Goal: Register for event/course

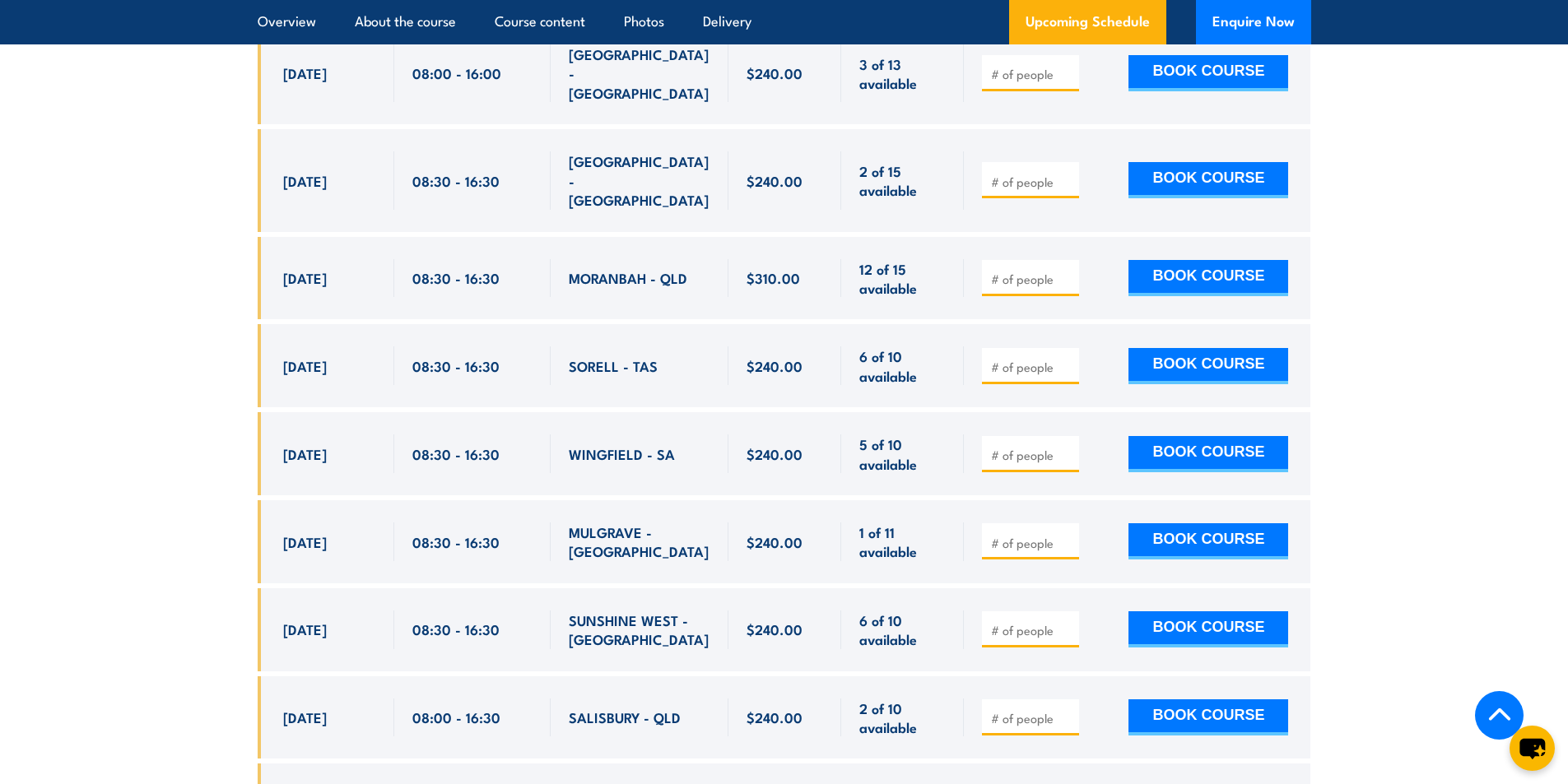
scroll to position [7805, 0]
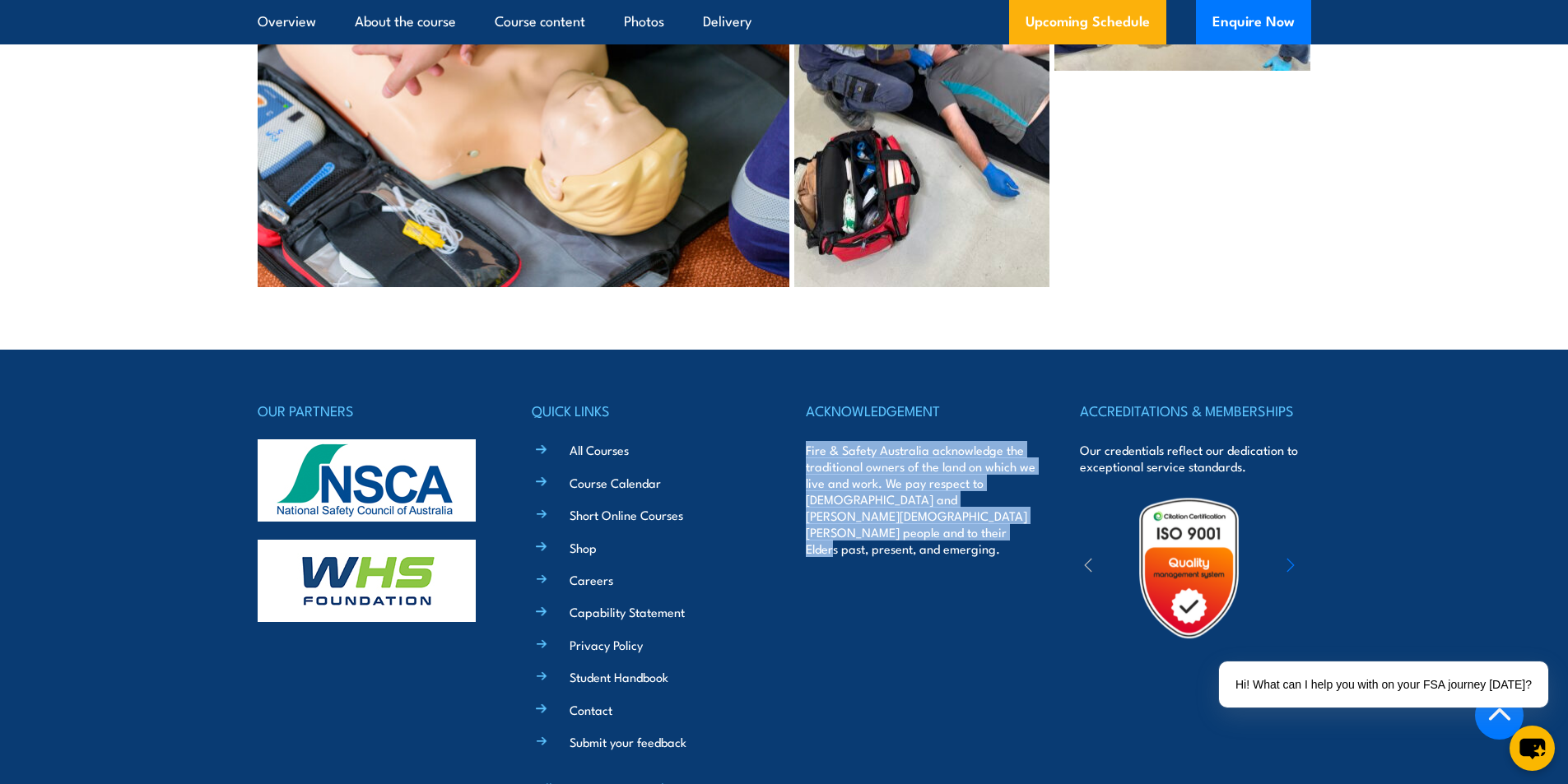
drag, startPoint x: 799, startPoint y: 317, endPoint x: 1010, endPoint y: 441, distance: 244.7
click at [1010, 441] on div "OUR PARTNERS QUICK LINKS All Courses Course Calendar Short Online Courses Shop …" at bounding box center [785, 628] width 1054 height 459
click at [1010, 565] on div "ACKNOWLEDGEMENT Fire & Safety Australia acknowledge the traditional owners of t…" at bounding box center [921, 628] width 231 height 459
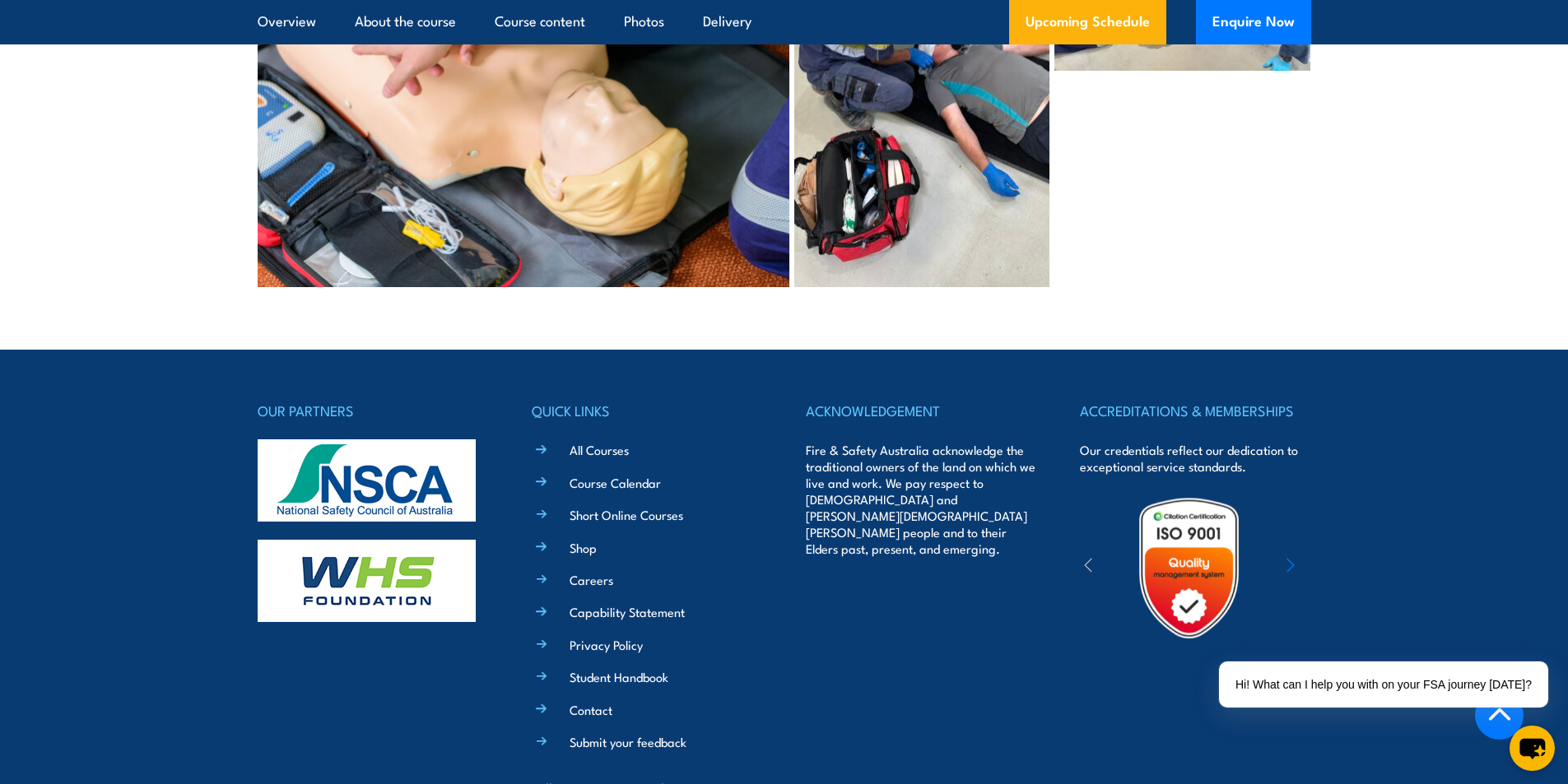
drag, startPoint x: 922, startPoint y: 750, endPoint x: 1087, endPoint y: 749, distance: 165.0
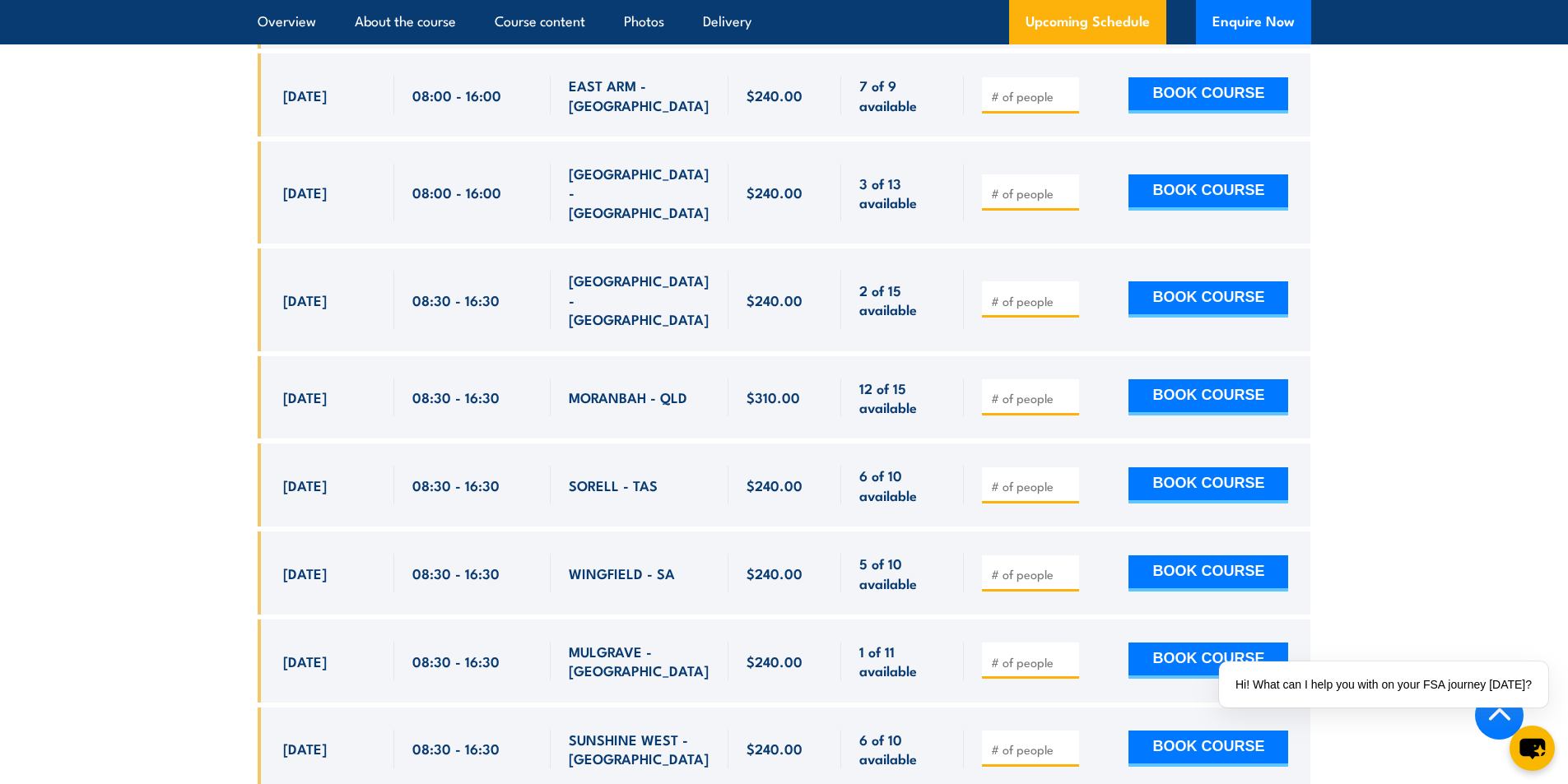
scroll to position [3607, 0]
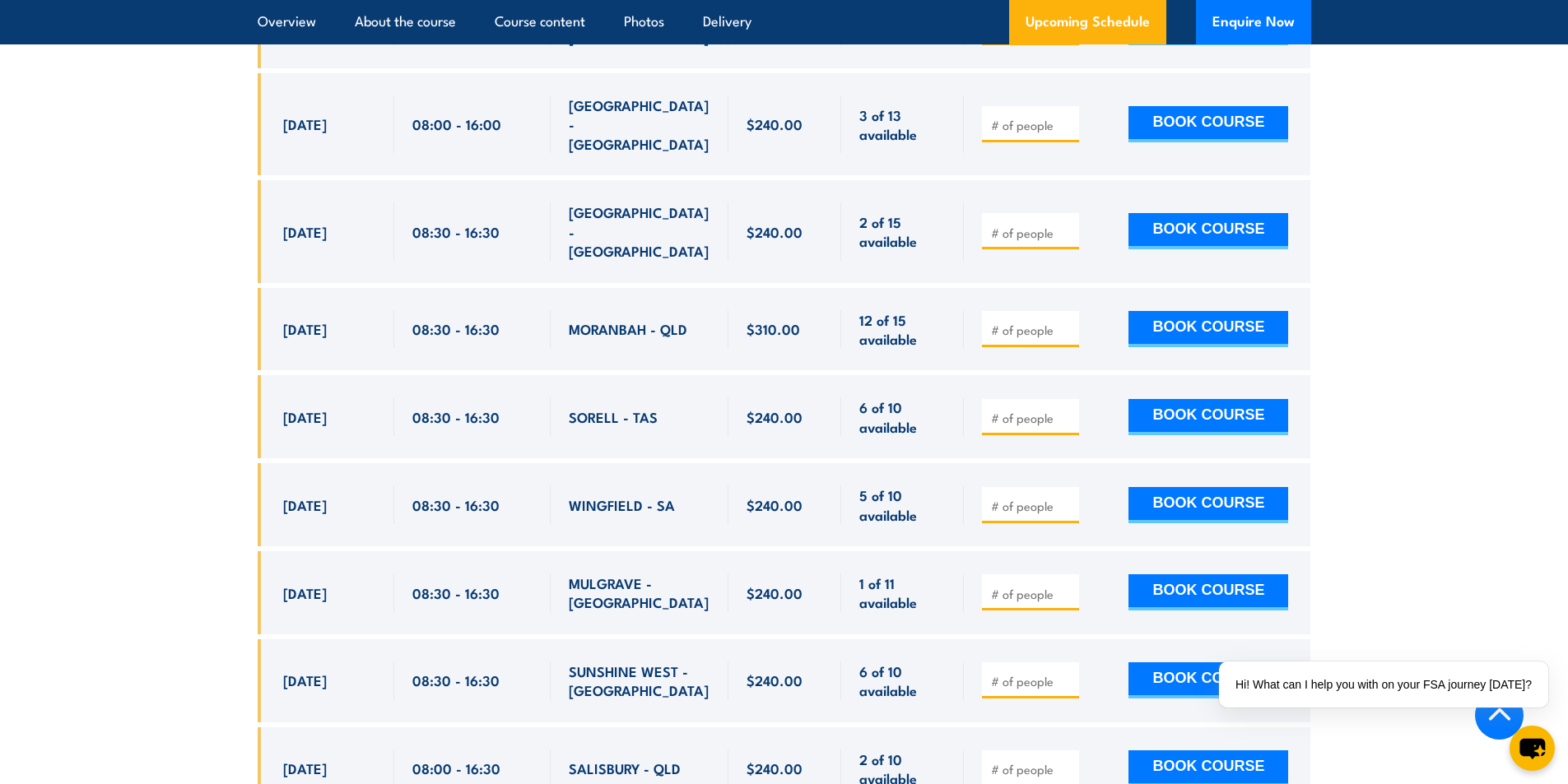
click at [829, 325] on div "$310.00" at bounding box center [785, 330] width 114 height 84
click at [768, 320] on span "$310.00" at bounding box center [773, 329] width 54 height 19
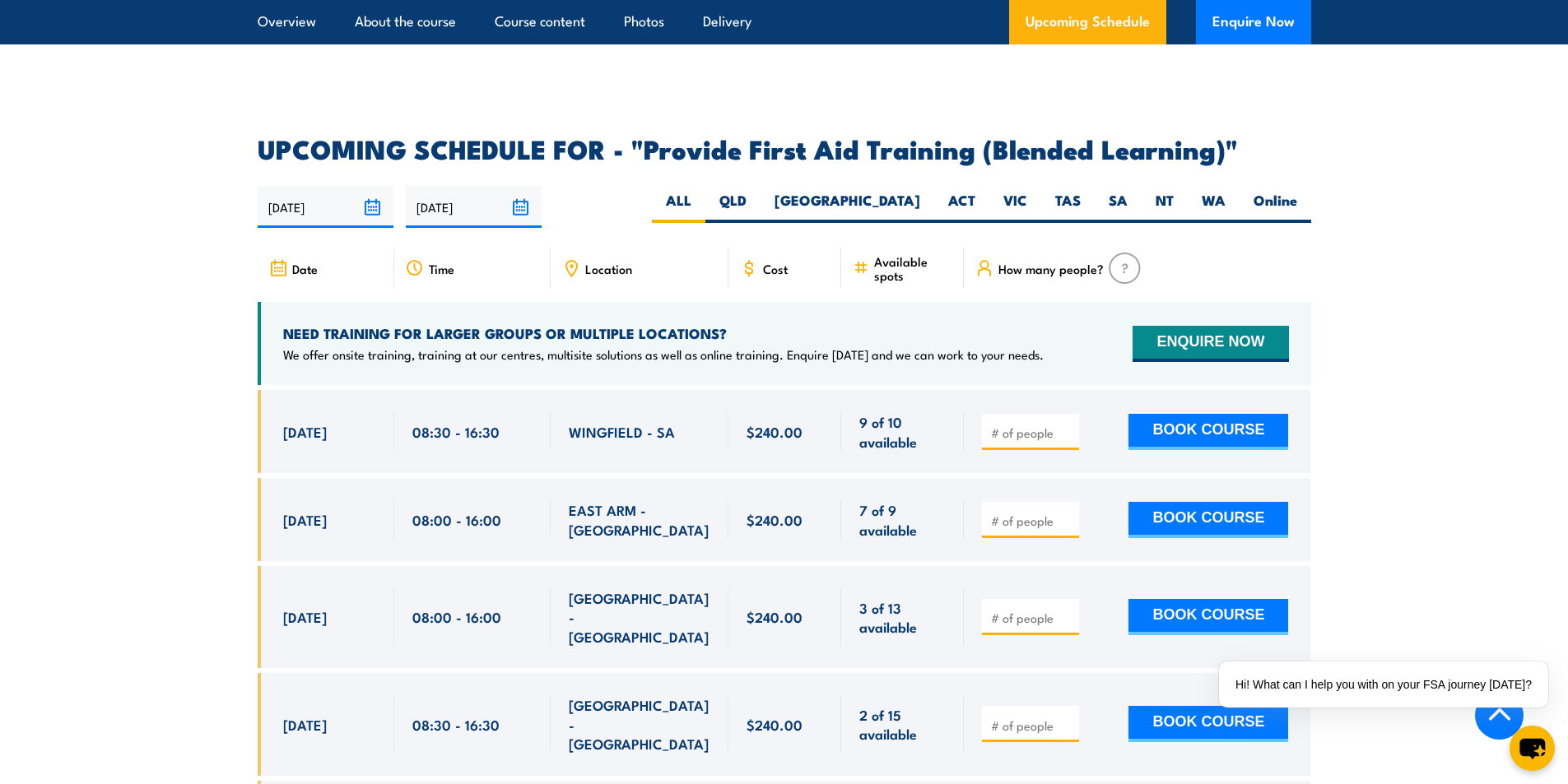
scroll to position [3030, 0]
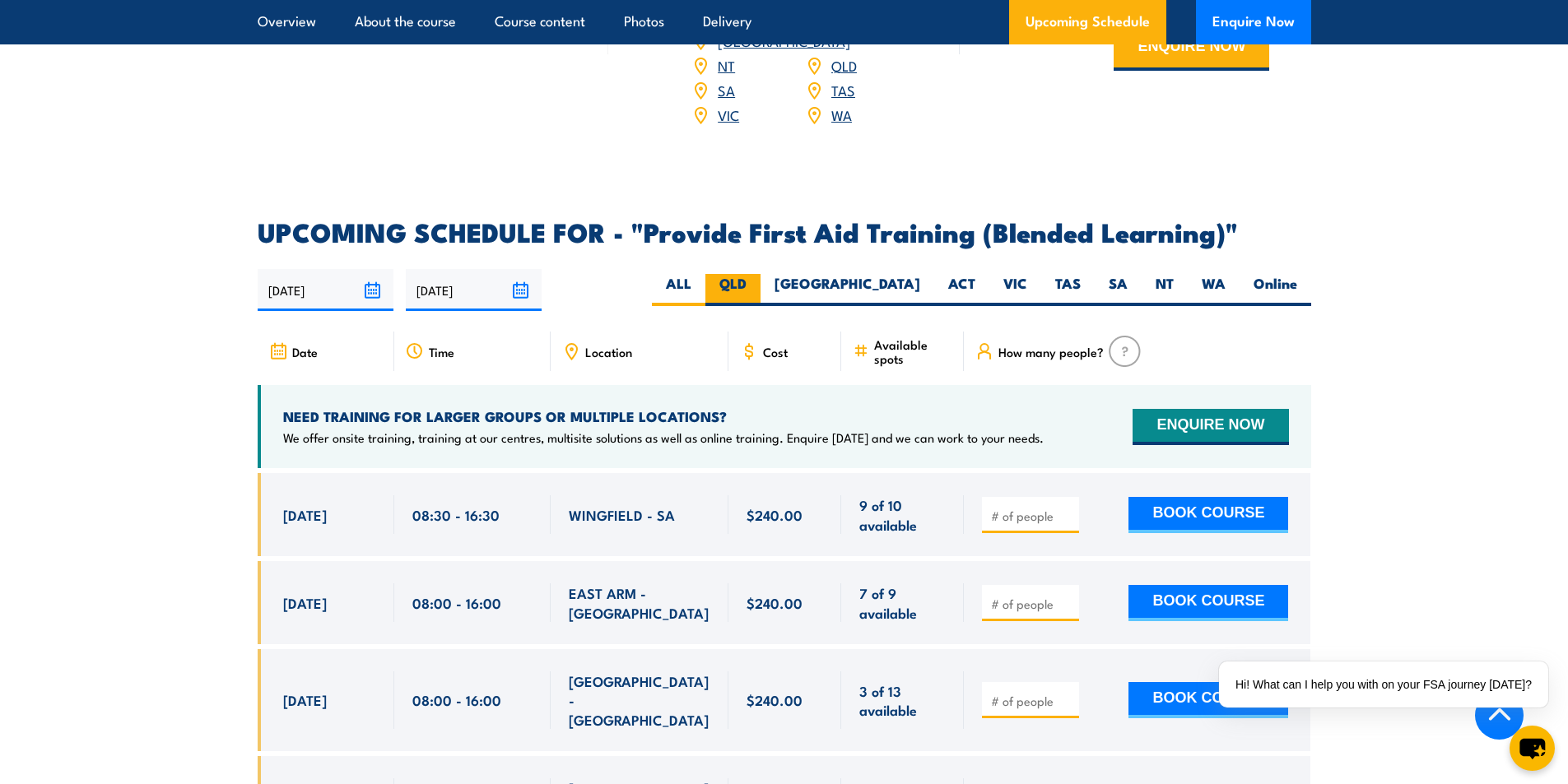
click at [760, 301] on label "QLD" at bounding box center [733, 290] width 55 height 32
click at [758, 285] on input "QLD" at bounding box center [752, 280] width 11 height 11
radio input "true"
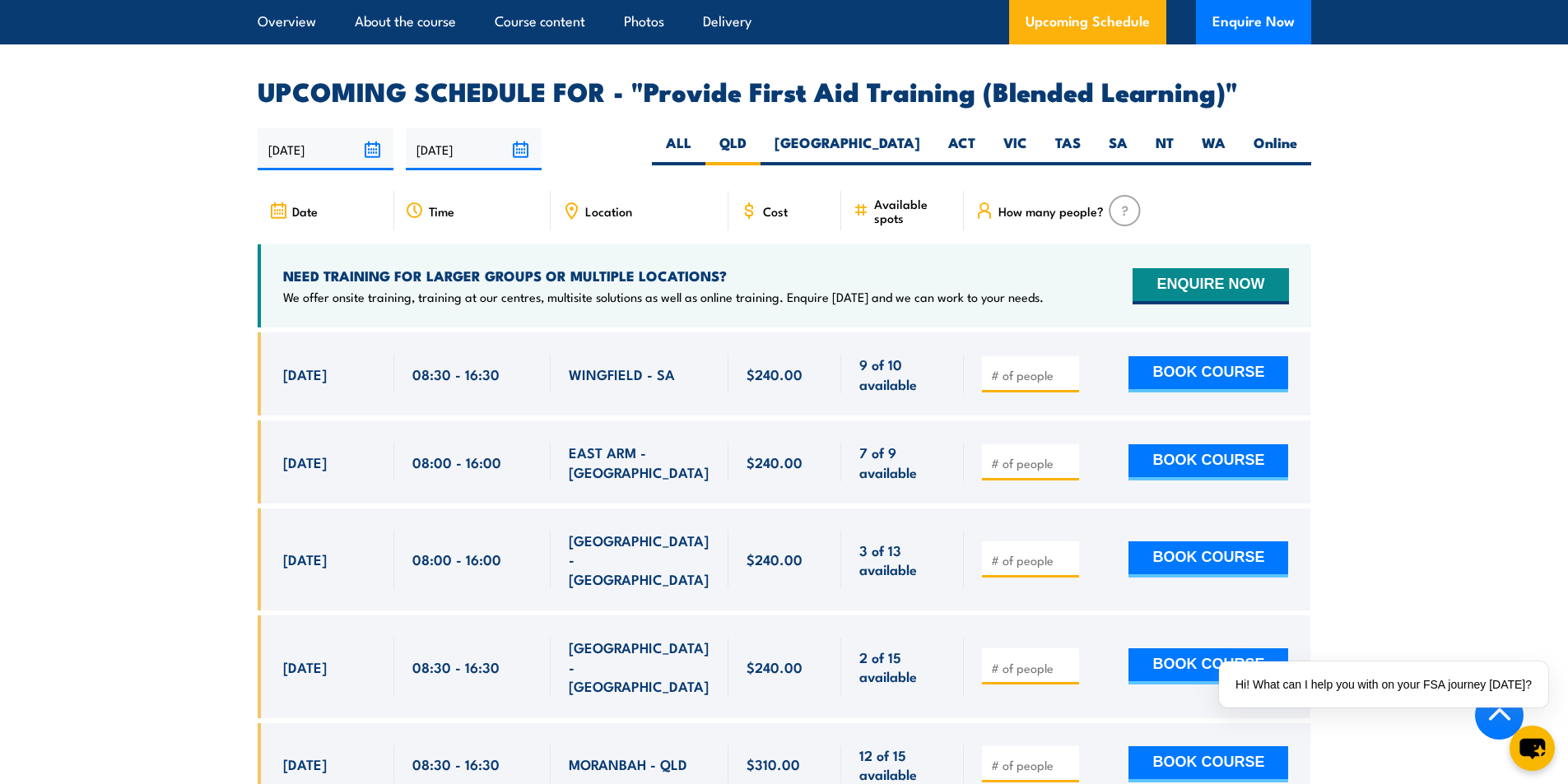
scroll to position [3194, 0]
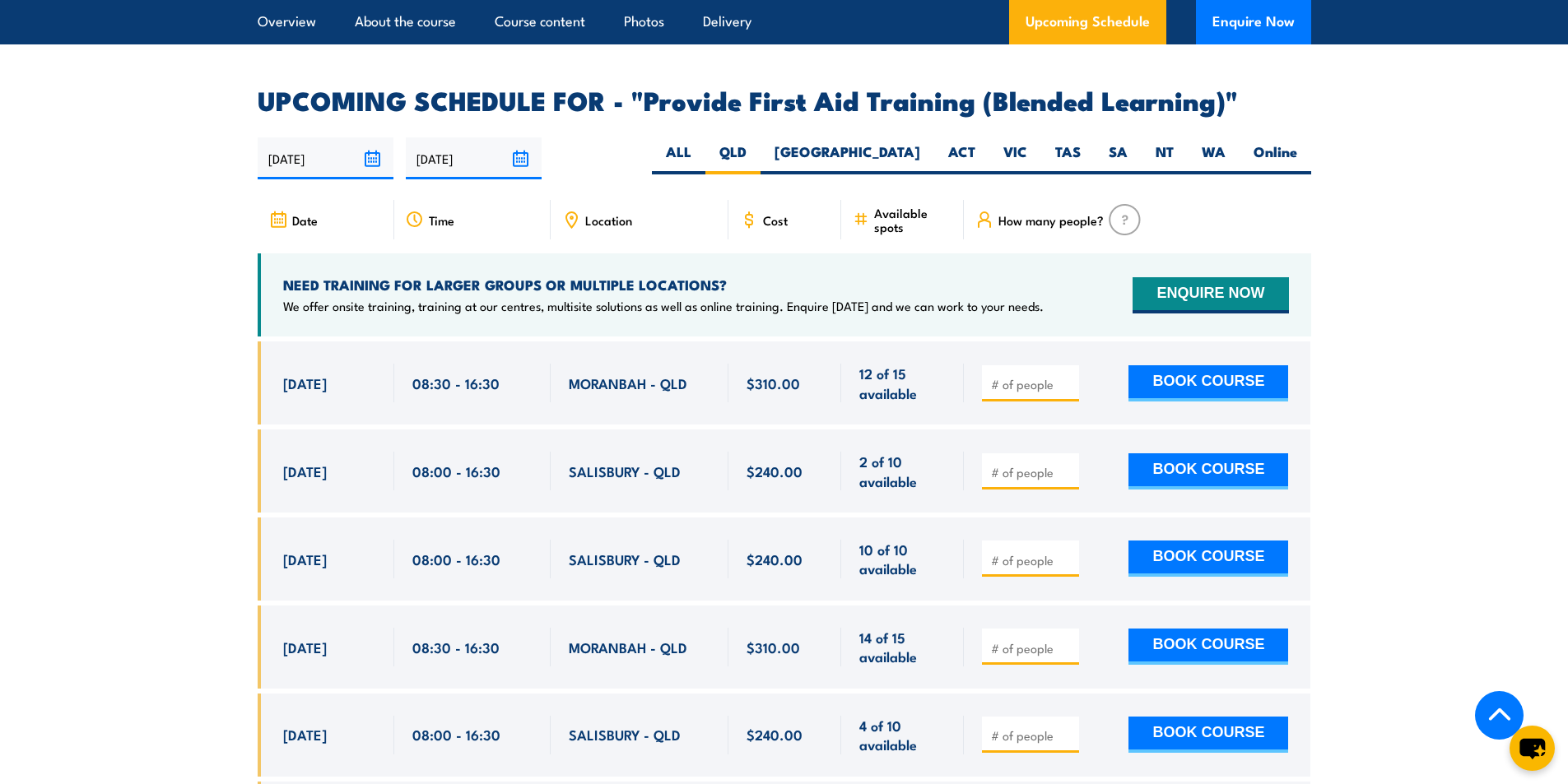
scroll to position [3098, 0]
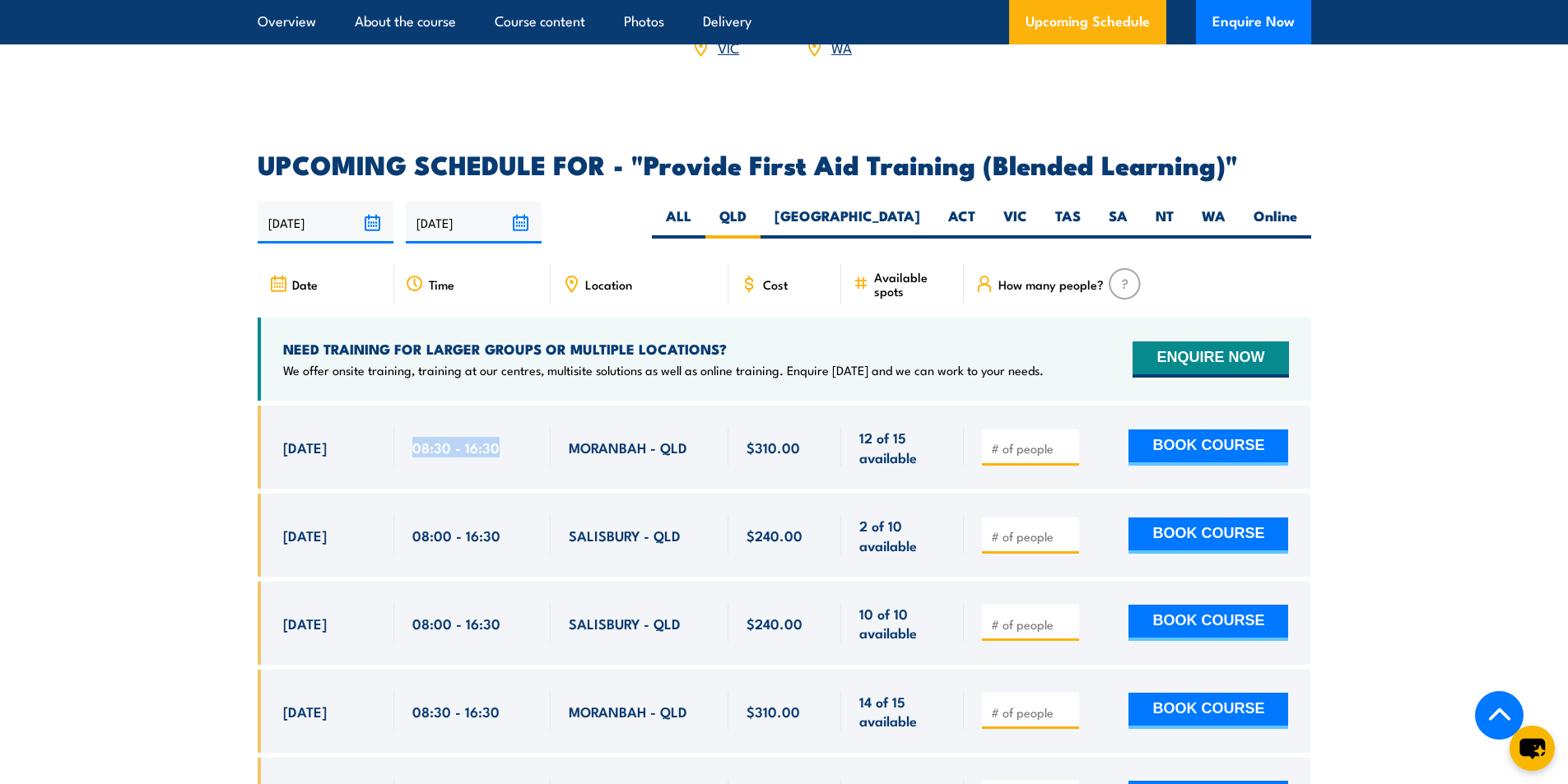
drag, startPoint x: 409, startPoint y: 473, endPoint x: 527, endPoint y: 477, distance: 118.1
click at [527, 477] on div "08:30 - 16:30" at bounding box center [472, 448] width 156 height 84
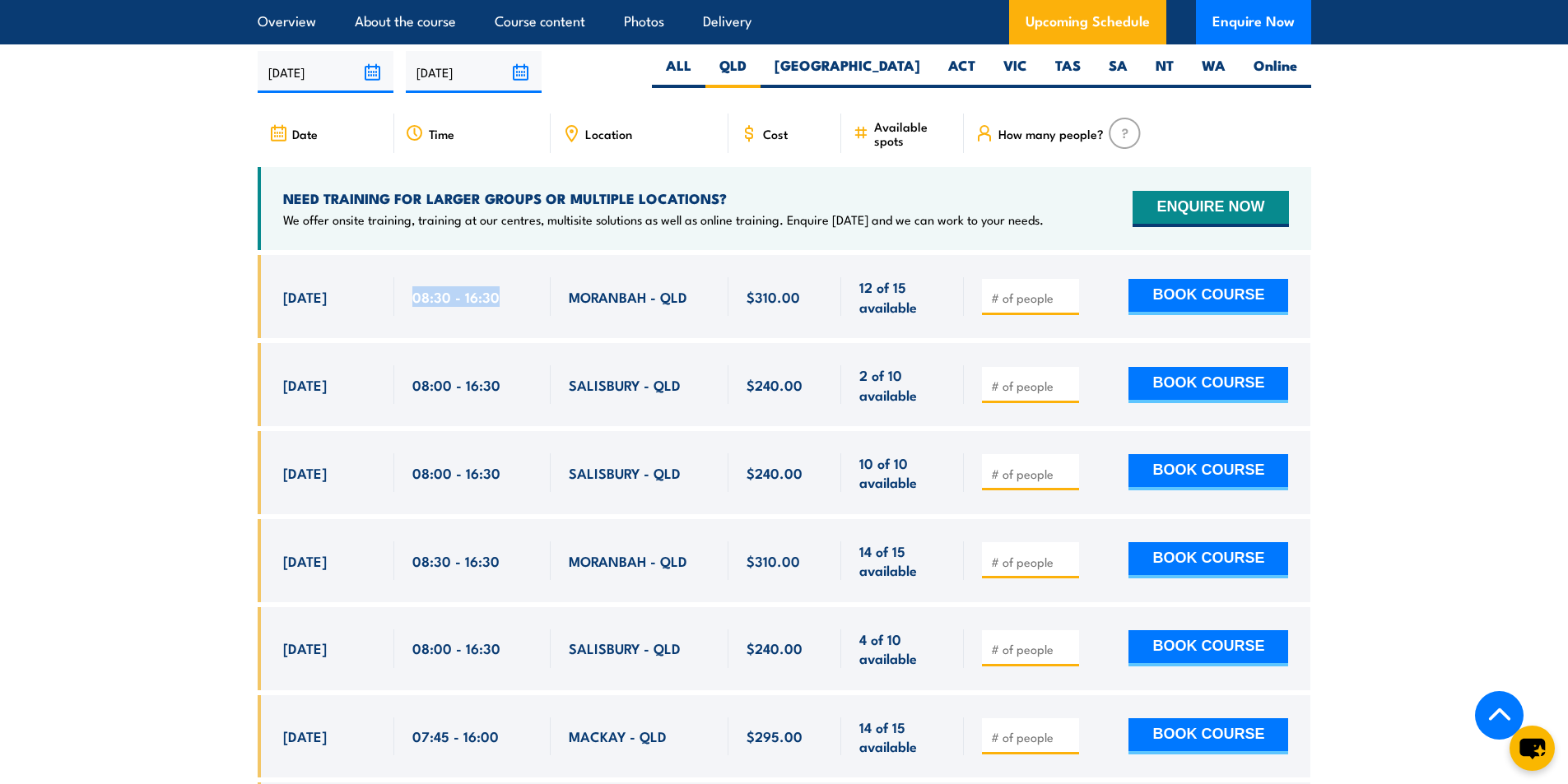
scroll to position [3262, 0]
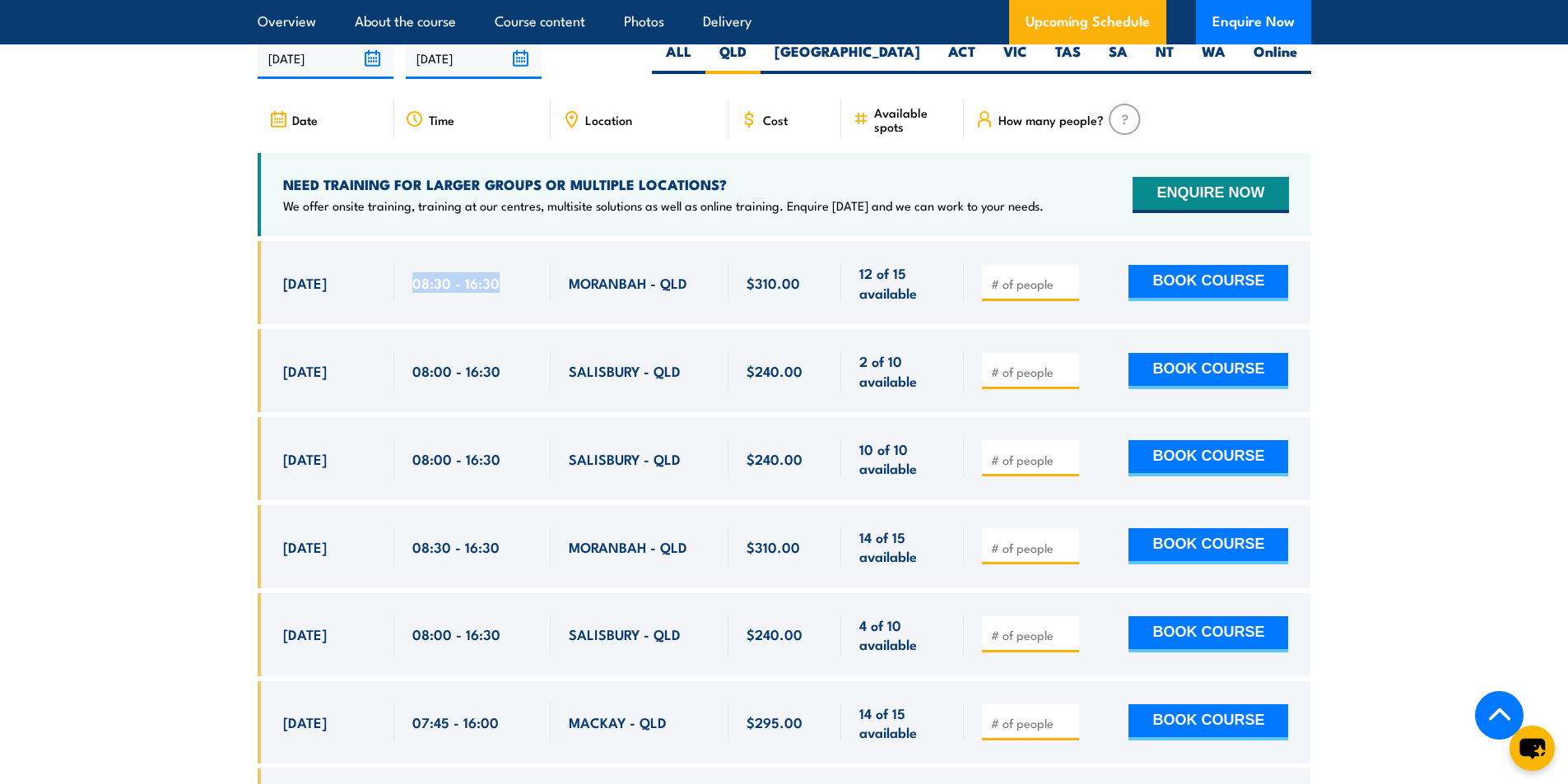
click at [459, 293] on span "08:30 - 16:30" at bounding box center [456, 283] width 87 height 19
drag, startPoint x: 502, startPoint y: 296, endPoint x: 390, endPoint y: 298, distance: 112.0
click at [390, 298] on div "[DATE] 08:30 - 08:30" at bounding box center [785, 283] width 1054 height 84
click at [430, 293] on span "08:30 - 16:30" at bounding box center [456, 283] width 87 height 19
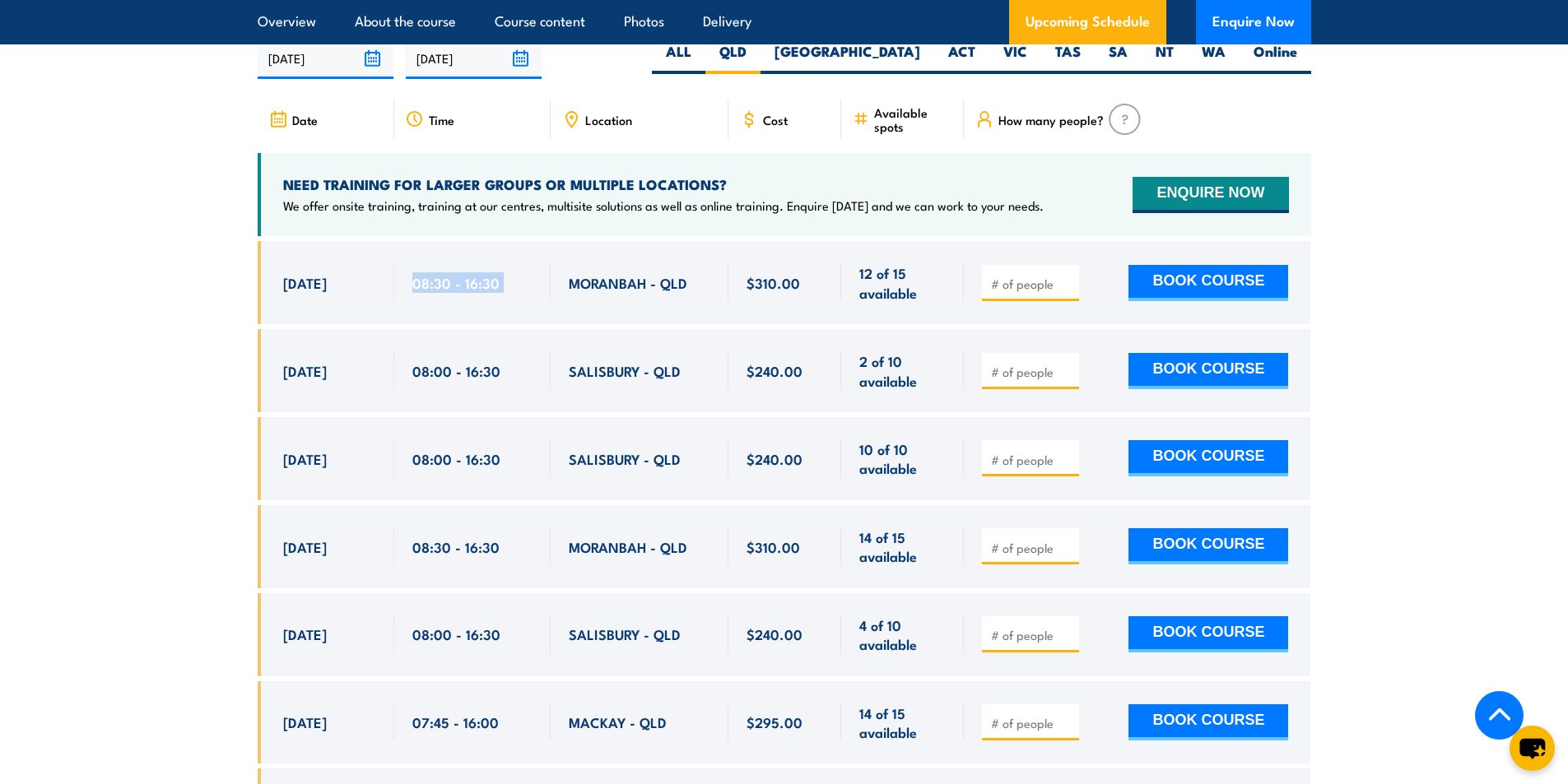
click at [430, 293] on span "08:30 - 16:30" at bounding box center [456, 283] width 87 height 19
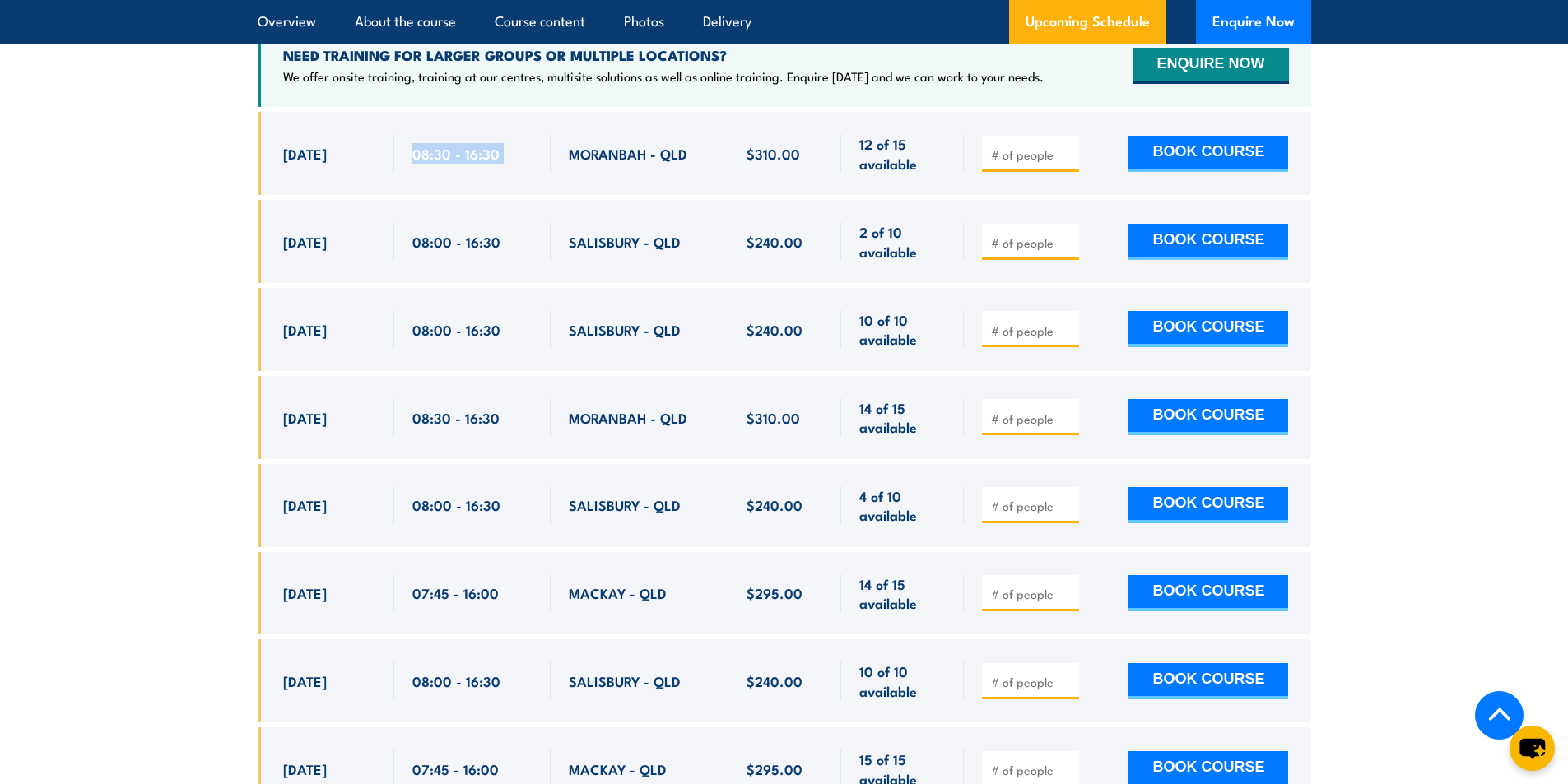
scroll to position [3382, 0]
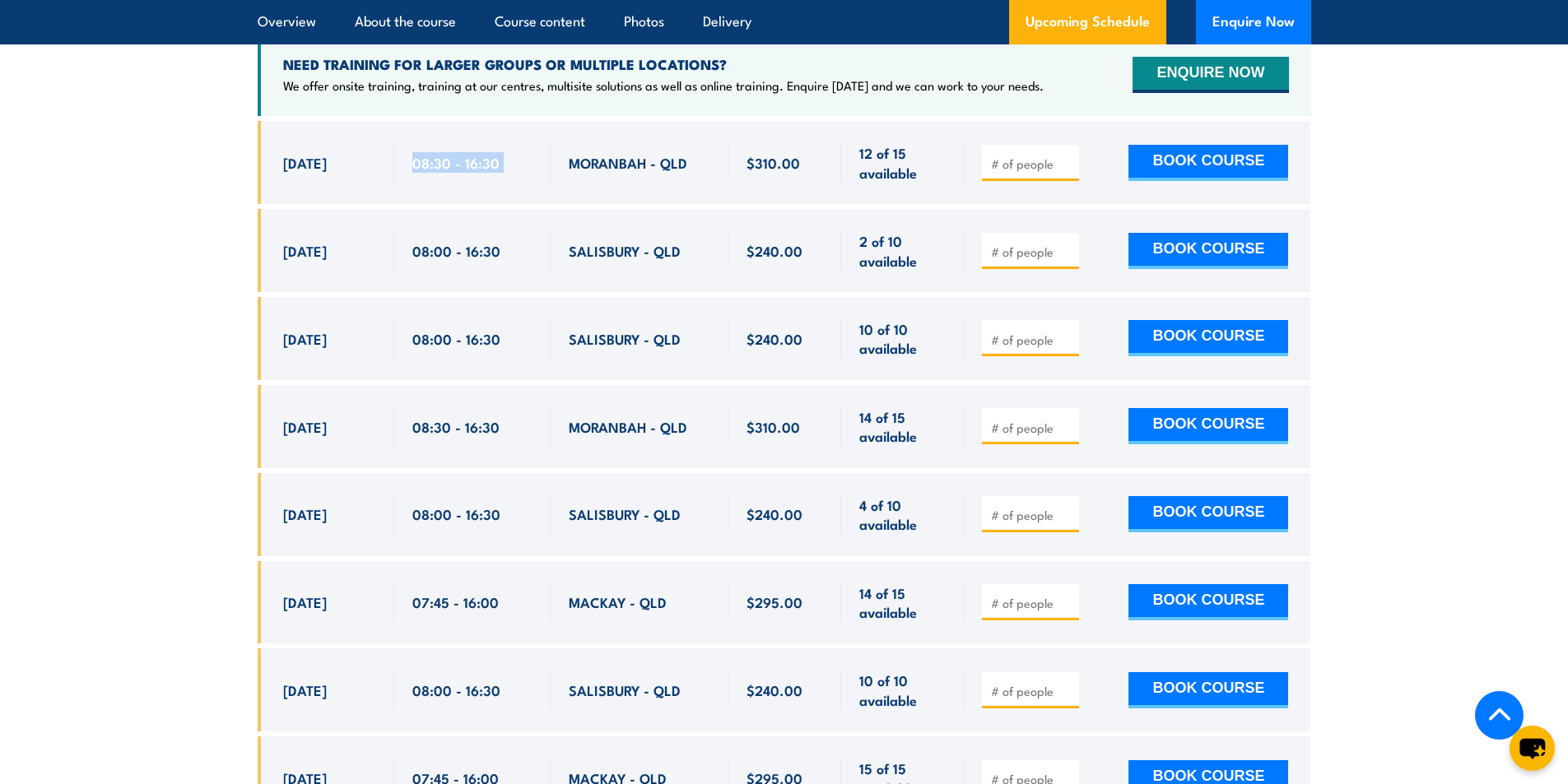
click at [483, 171] on span "08:30 - 16:30" at bounding box center [456, 163] width 87 height 19
drag, startPoint x: 382, startPoint y: 170, endPoint x: 372, endPoint y: 185, distance: 18.0
click at [506, 172] on div "[DATE] 08:30 - 08:30" at bounding box center [785, 163] width 1054 height 84
click at [296, 172] on span "[DATE]" at bounding box center [305, 163] width 44 height 19
click at [295, 172] on span "[DATE]" at bounding box center [305, 163] width 44 height 19
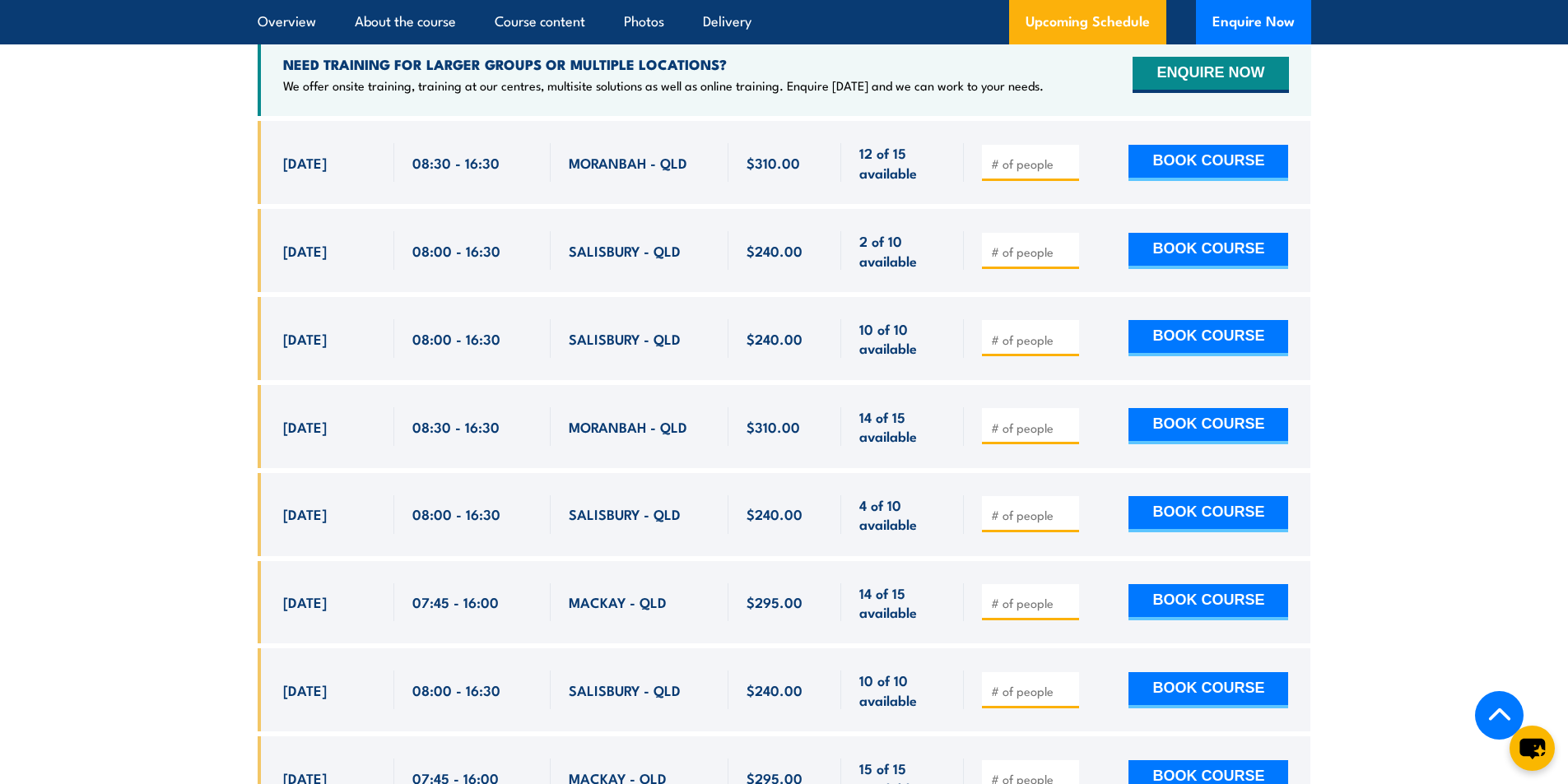
click at [295, 172] on span "[DATE]" at bounding box center [305, 163] width 44 height 19
click at [296, 172] on span "[DATE]" at bounding box center [305, 163] width 44 height 19
click at [327, 171] on span "[DATE]" at bounding box center [305, 163] width 44 height 19
drag, startPoint x: 276, startPoint y: 174, endPoint x: 372, endPoint y: 177, distance: 96.0
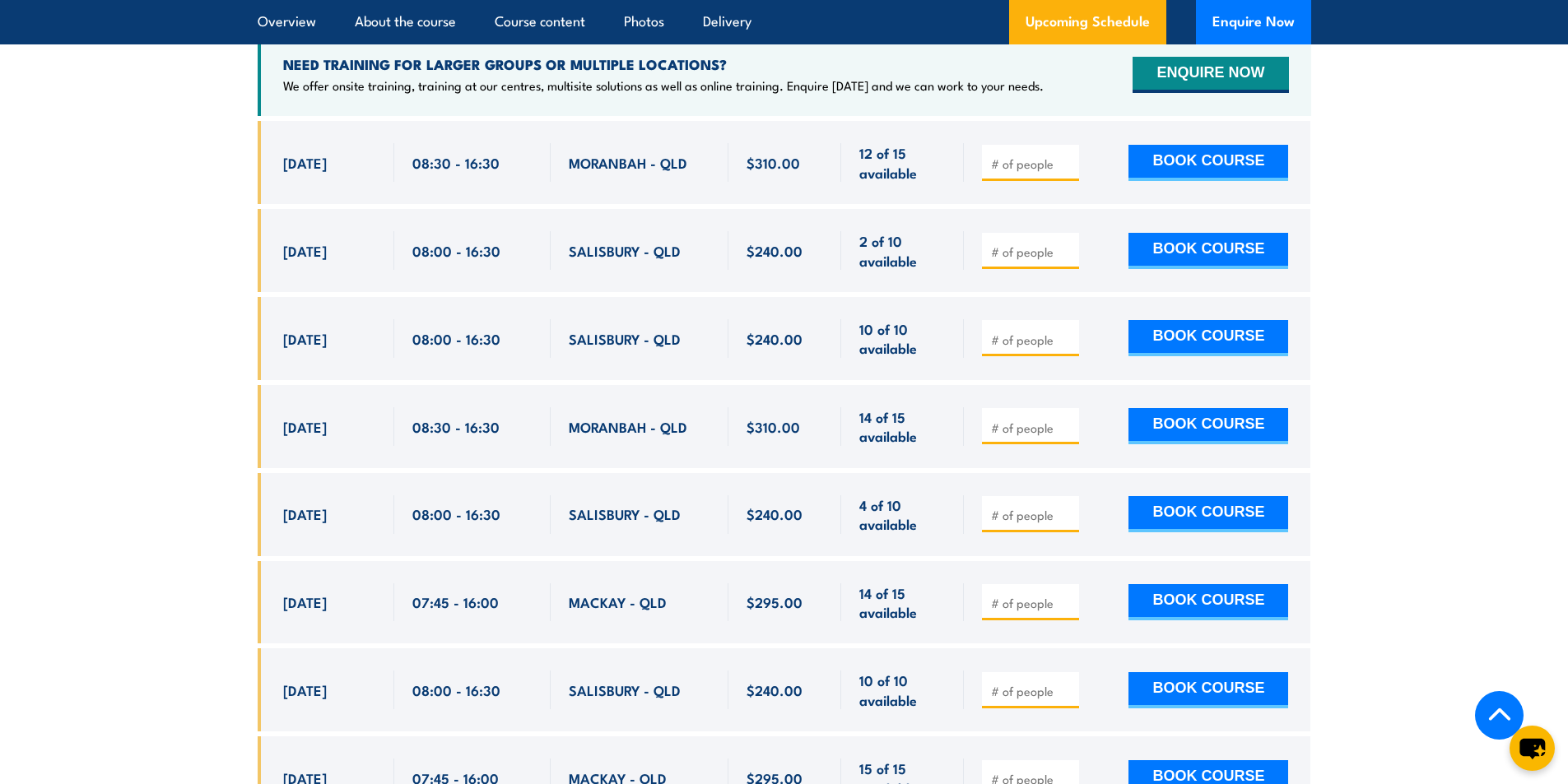
click at [372, 177] on div "[DATE] 08:30 - 08:30" at bounding box center [326, 163] width 136 height 84
click at [338, 247] on div "[DATE]" at bounding box center [330, 251] width 93 height 39
drag, startPoint x: 281, startPoint y: 260, endPoint x: 390, endPoint y: 265, distance: 109.1
click at [390, 265] on div "[DATE] 08:00 - 08:00" at bounding box center [326, 251] width 136 height 84
click at [442, 259] on span "08:00 - 16:30" at bounding box center [456, 250] width 88 height 19
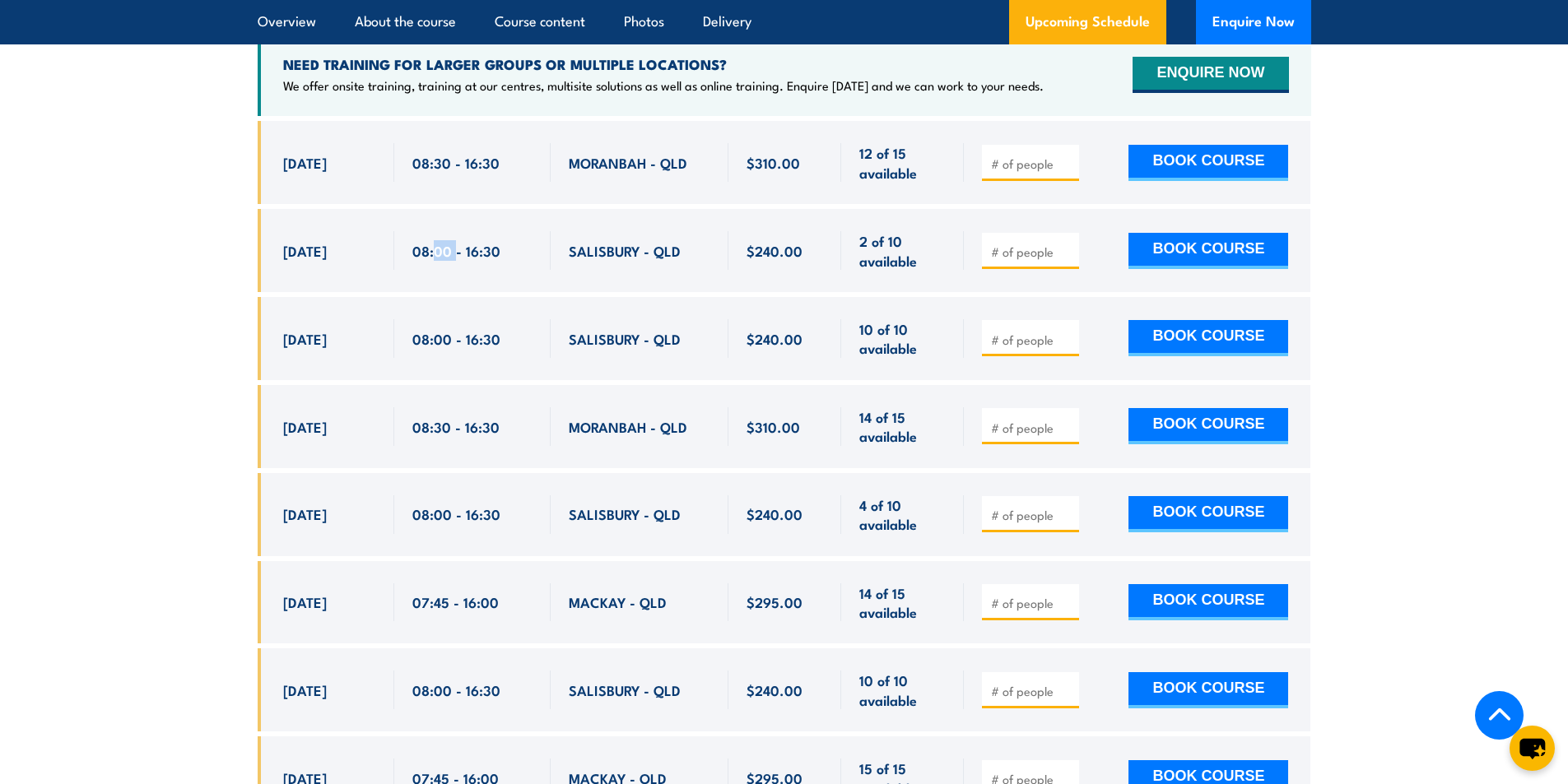
click at [442, 259] on span "08:00 - 16:30" at bounding box center [456, 250] width 88 height 19
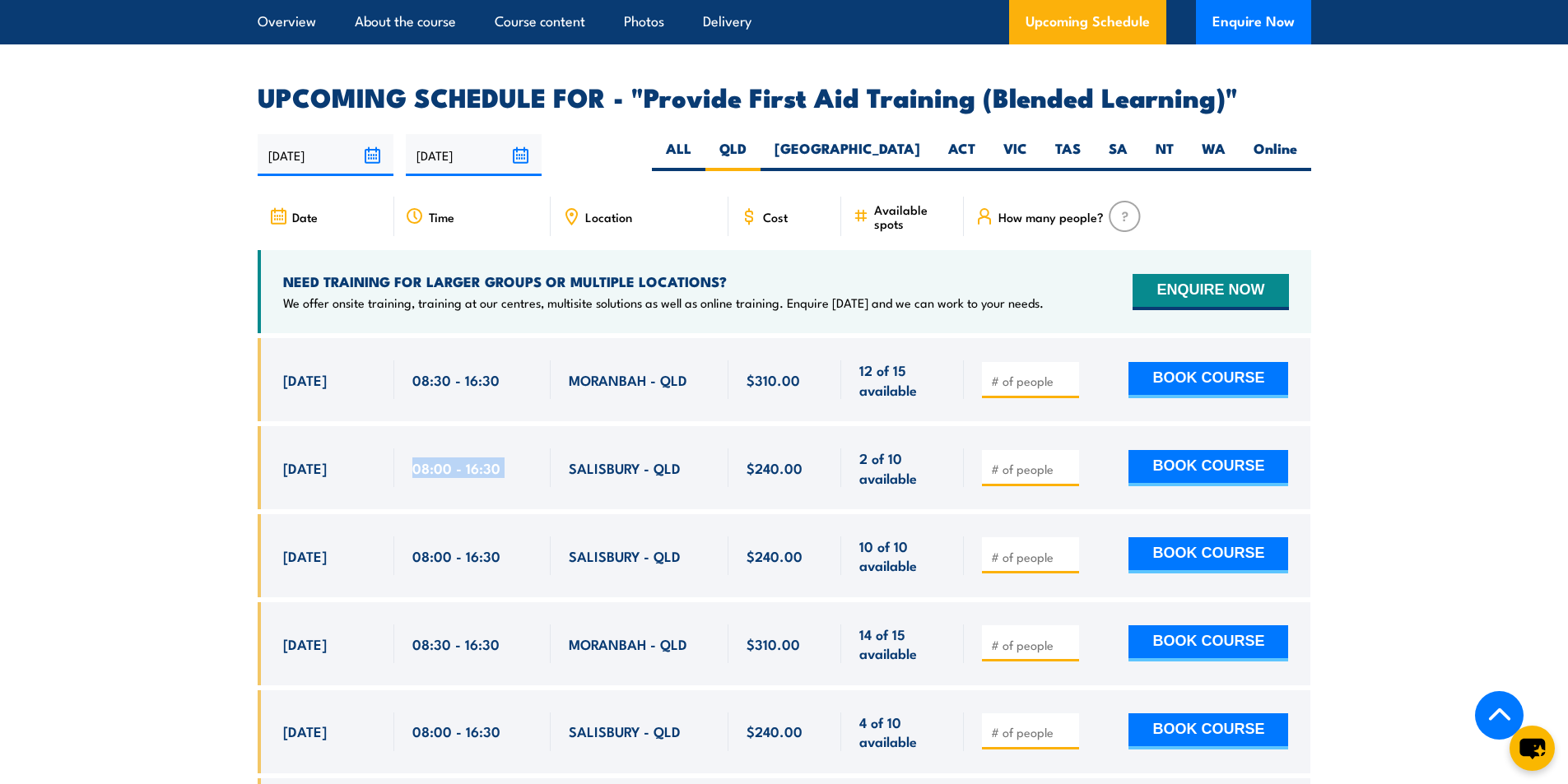
scroll to position [3135, 0]
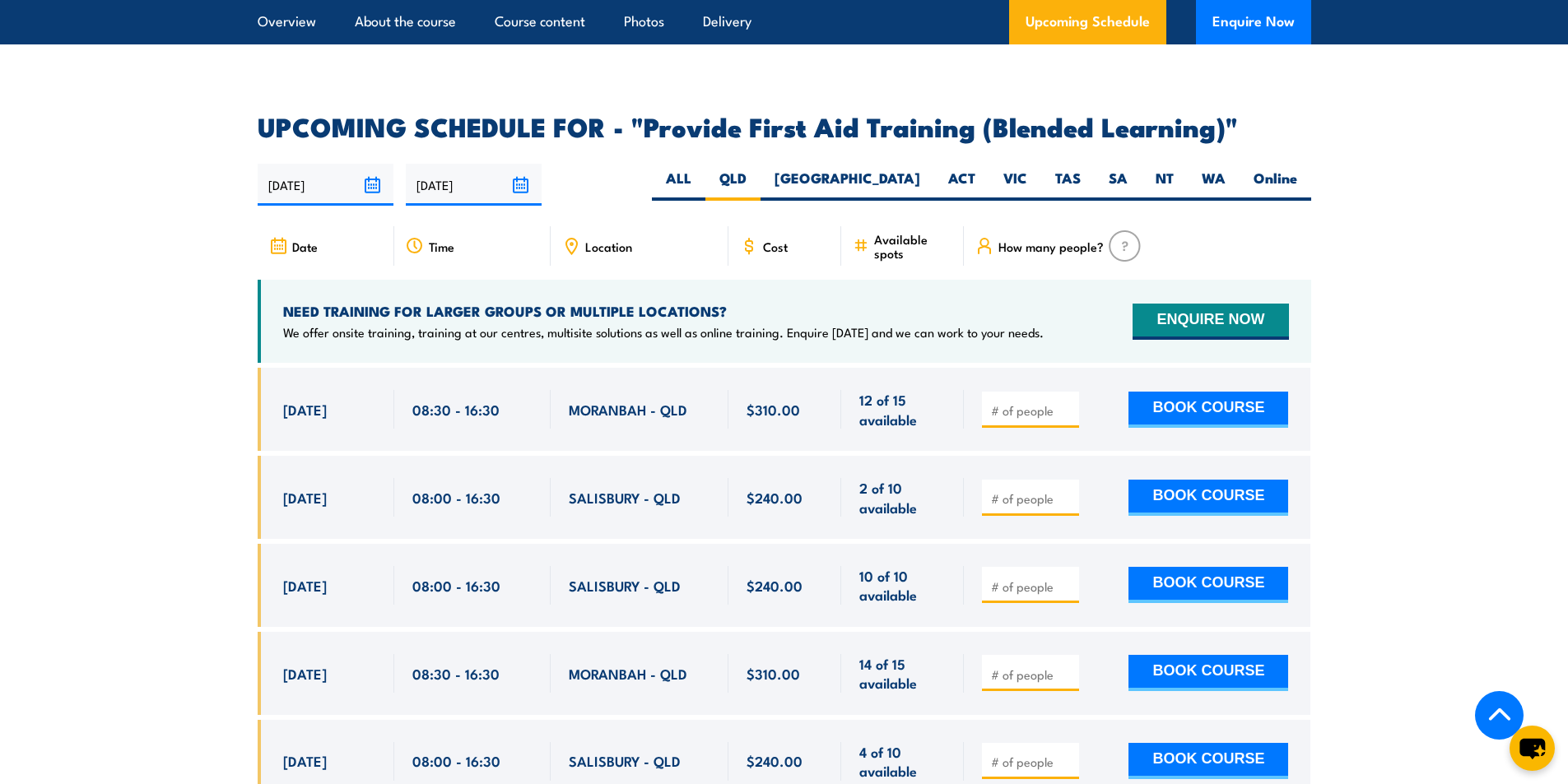
click at [782, 419] on span "$310.00" at bounding box center [773, 409] width 54 height 19
click at [776, 489] on div "$240.00" at bounding box center [785, 498] width 114 height 84
click at [776, 500] on span "$240.00" at bounding box center [775, 497] width 56 height 19
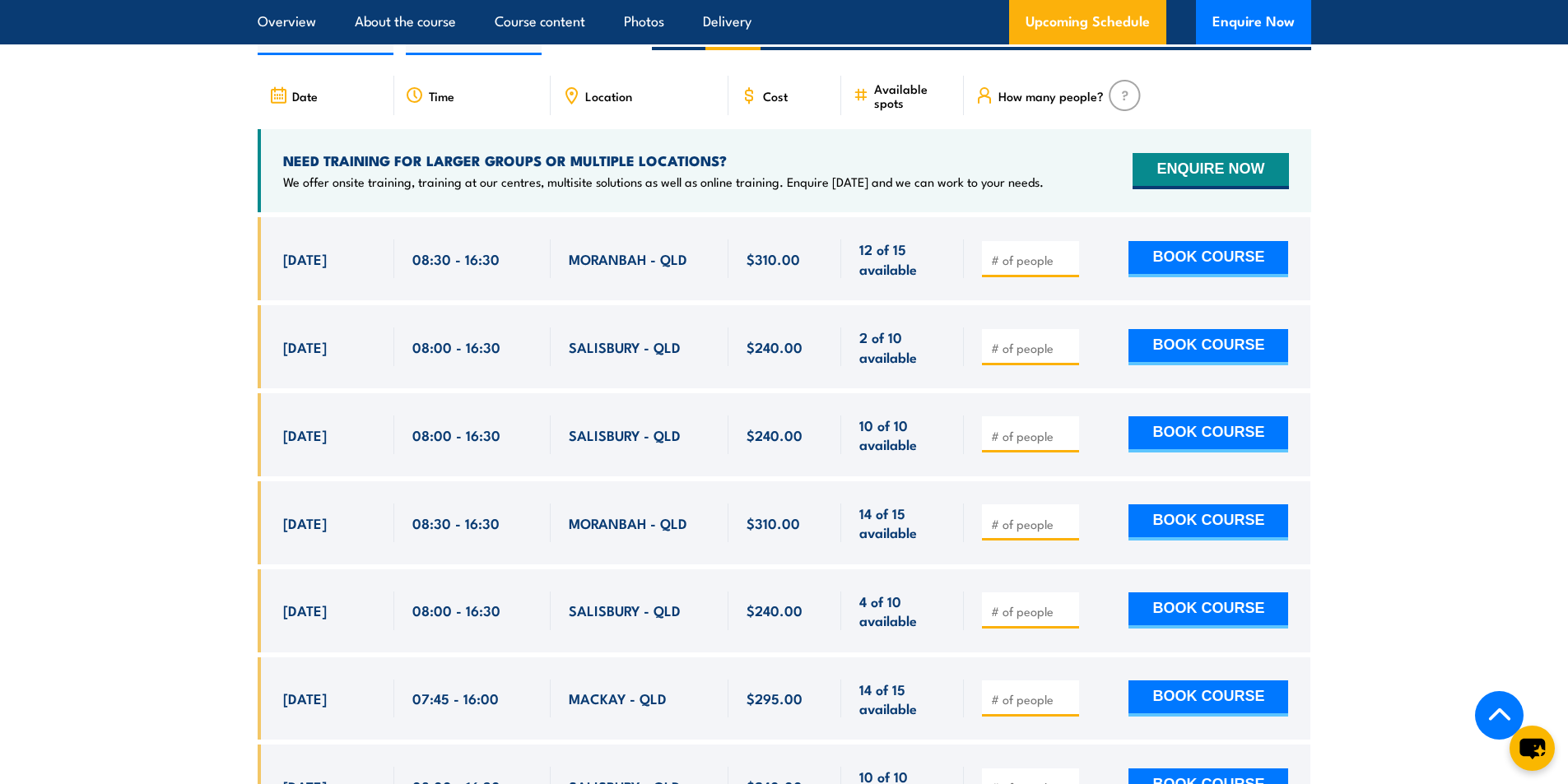
scroll to position [3300, 0]
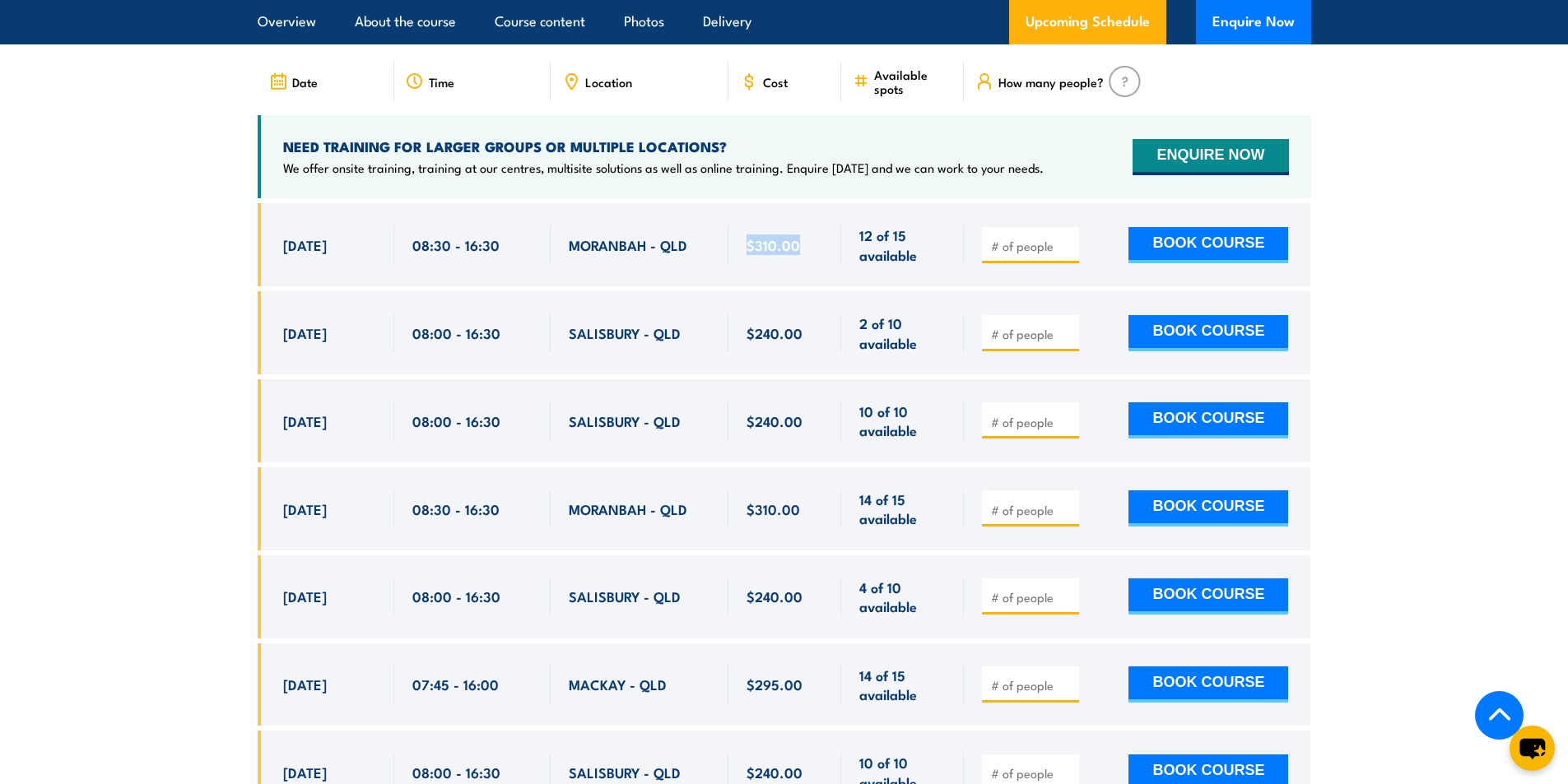
drag, startPoint x: 734, startPoint y: 252, endPoint x: 816, endPoint y: 253, distance: 82.0
click at [816, 253] on div "$310.00" at bounding box center [785, 245] width 114 height 84
drag, startPoint x: 761, startPoint y: 349, endPoint x: 802, endPoint y: 335, distance: 43.3
click at [817, 349] on div "$240.00" at bounding box center [785, 332] width 77 height 39
drag, startPoint x: 740, startPoint y: 254, endPoint x: 807, endPoint y: 255, distance: 67.0
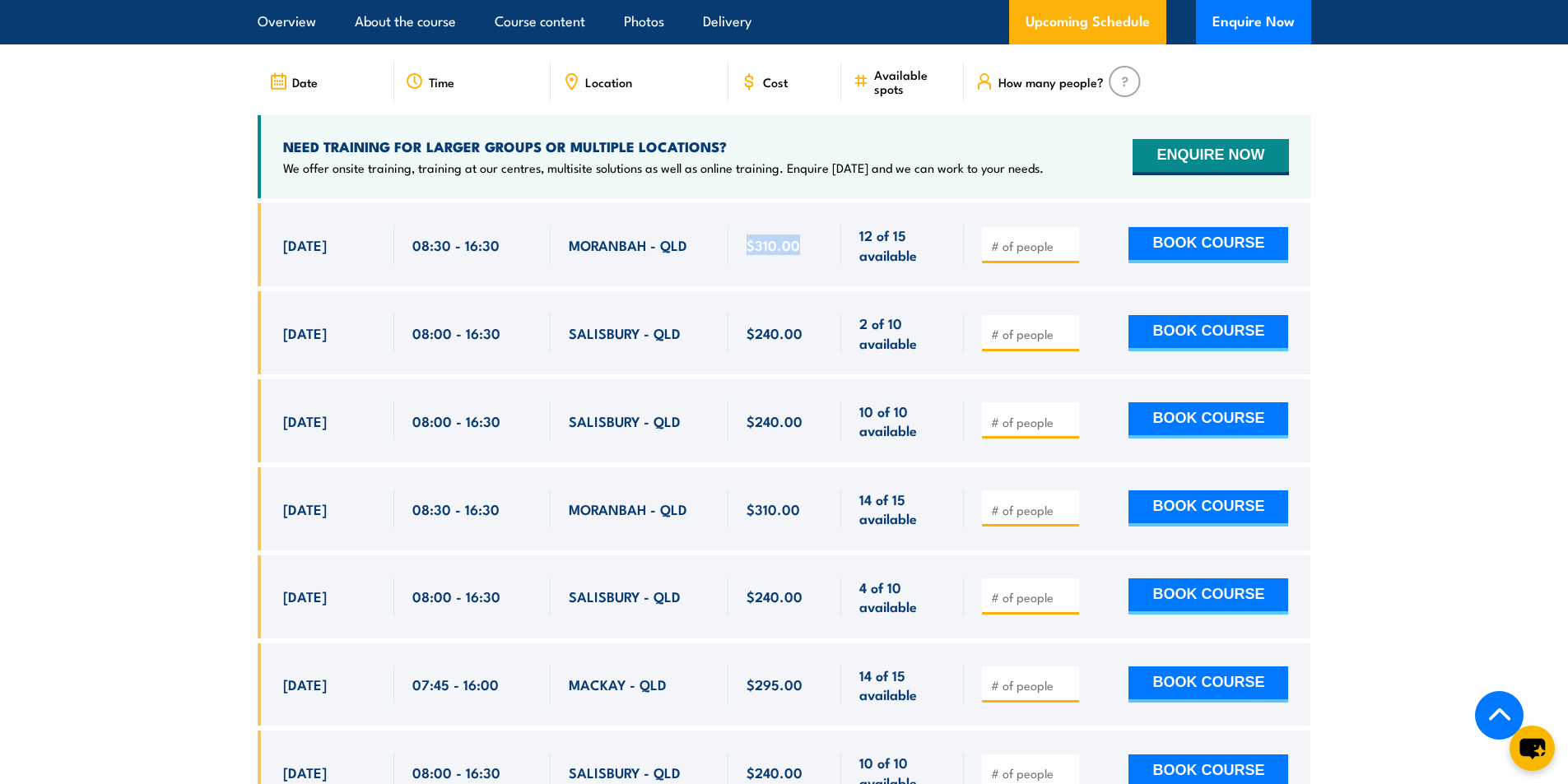
click at [807, 255] on div "$310.00" at bounding box center [785, 245] width 114 height 84
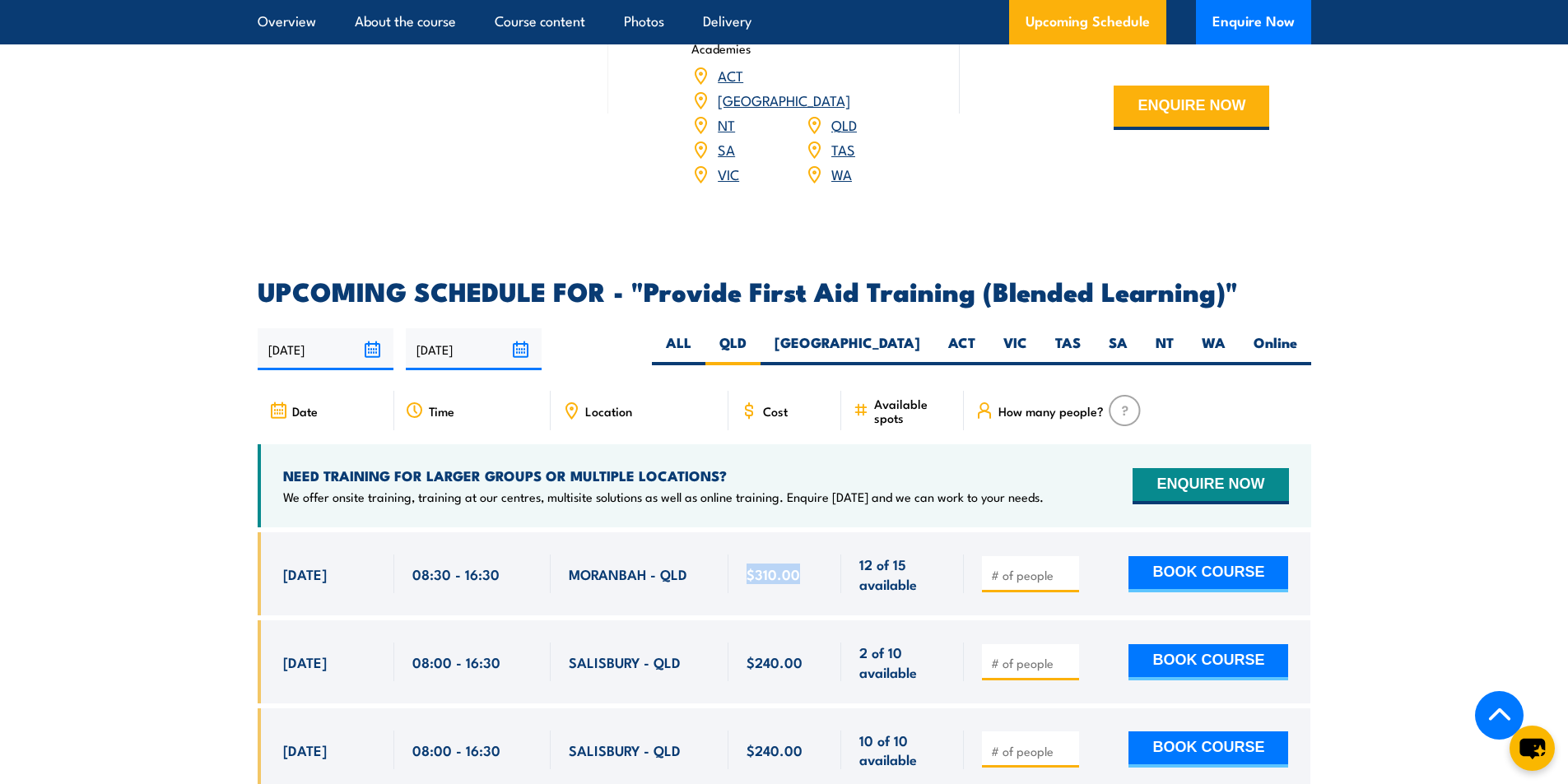
scroll to position [3303, 0]
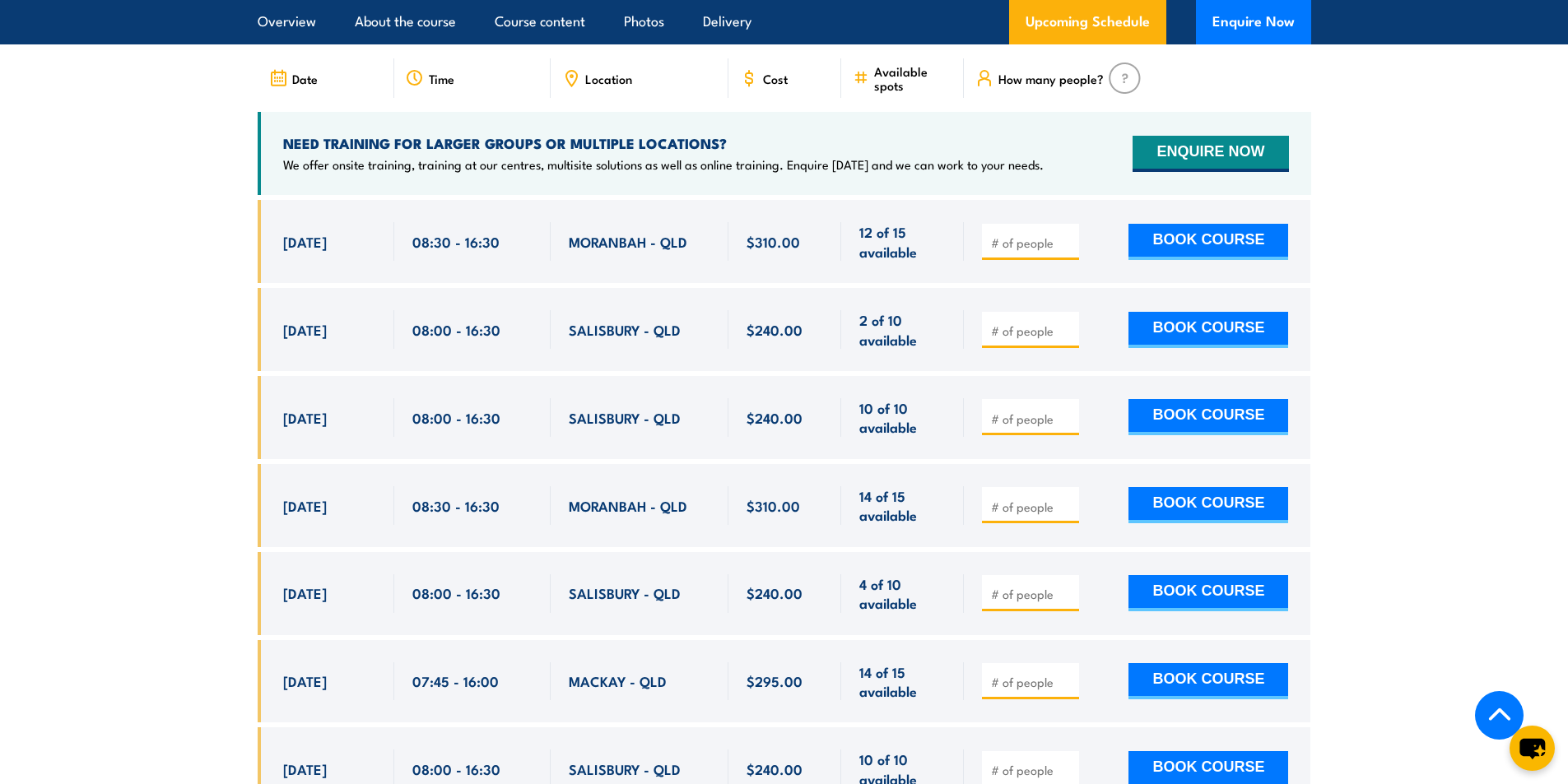
click at [1404, 387] on section "UPCOMING SCHEDULE FOR - "Provide First Aid Training (Blended Learning)" 01/10/2…" at bounding box center [784, 522] width 1568 height 1153
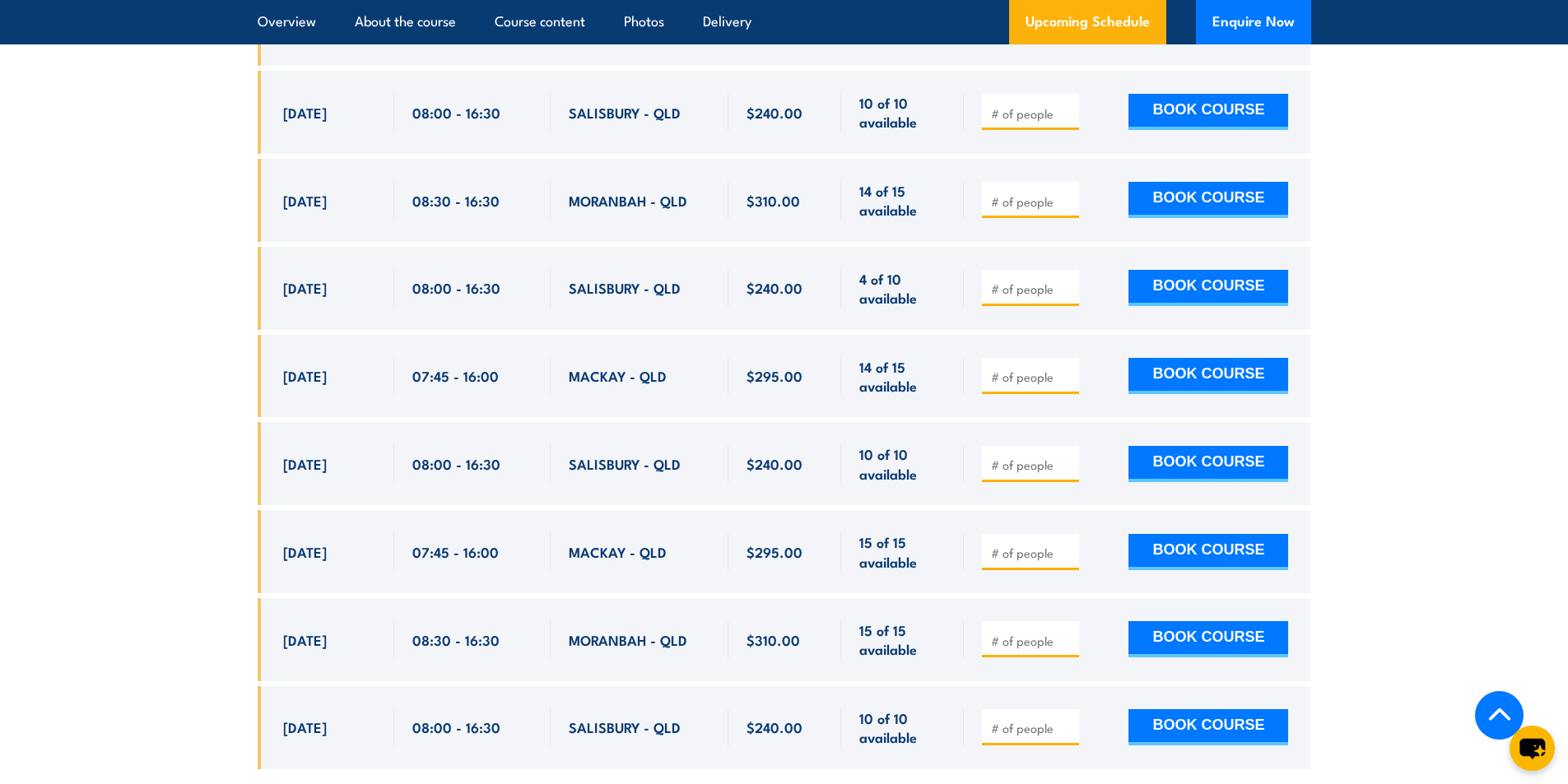
scroll to position [3715, 0]
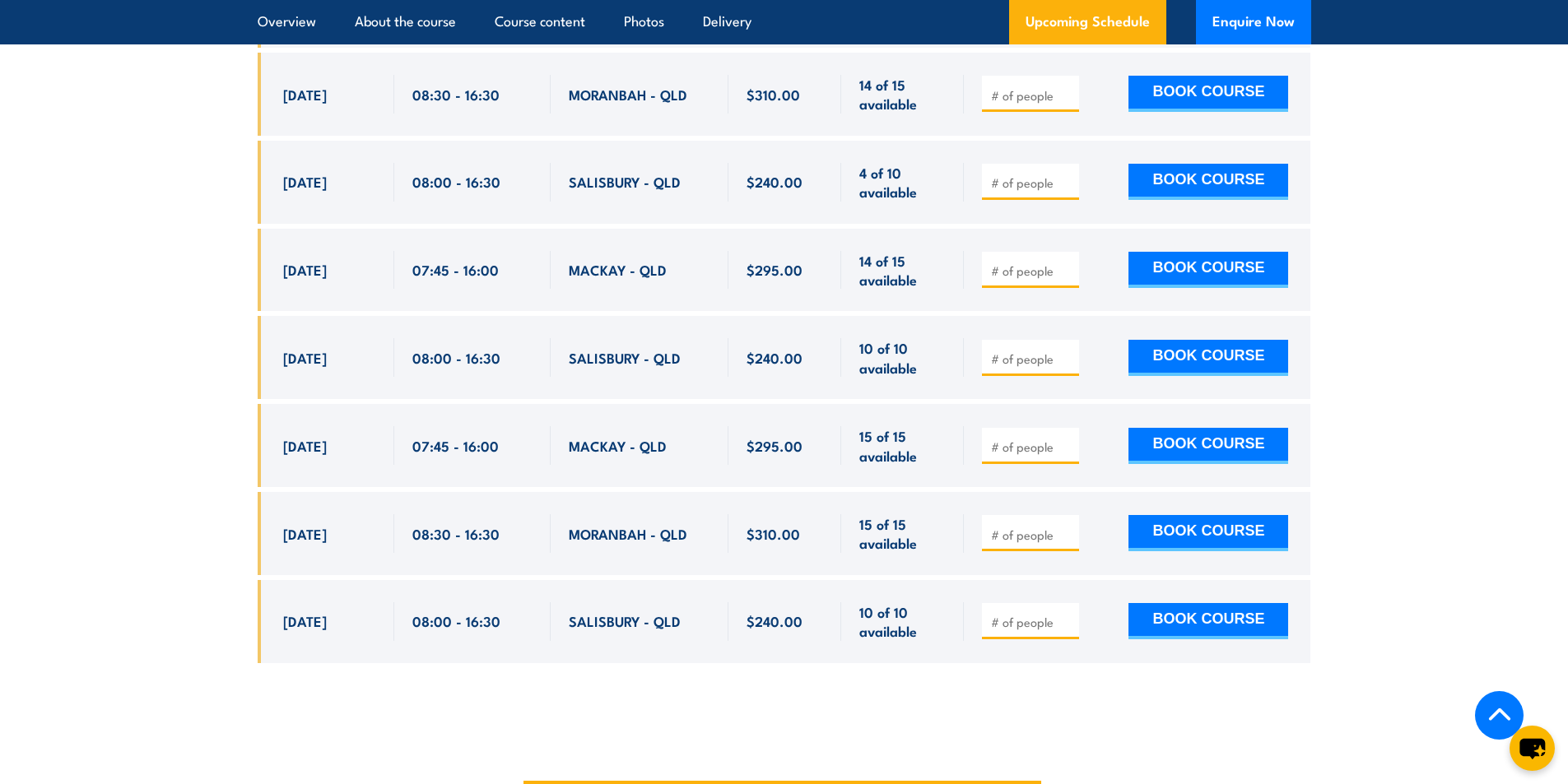
click at [784, 279] on span "$295.00" at bounding box center [775, 269] width 56 height 19
click at [752, 465] on div "$295.00" at bounding box center [785, 445] width 77 height 39
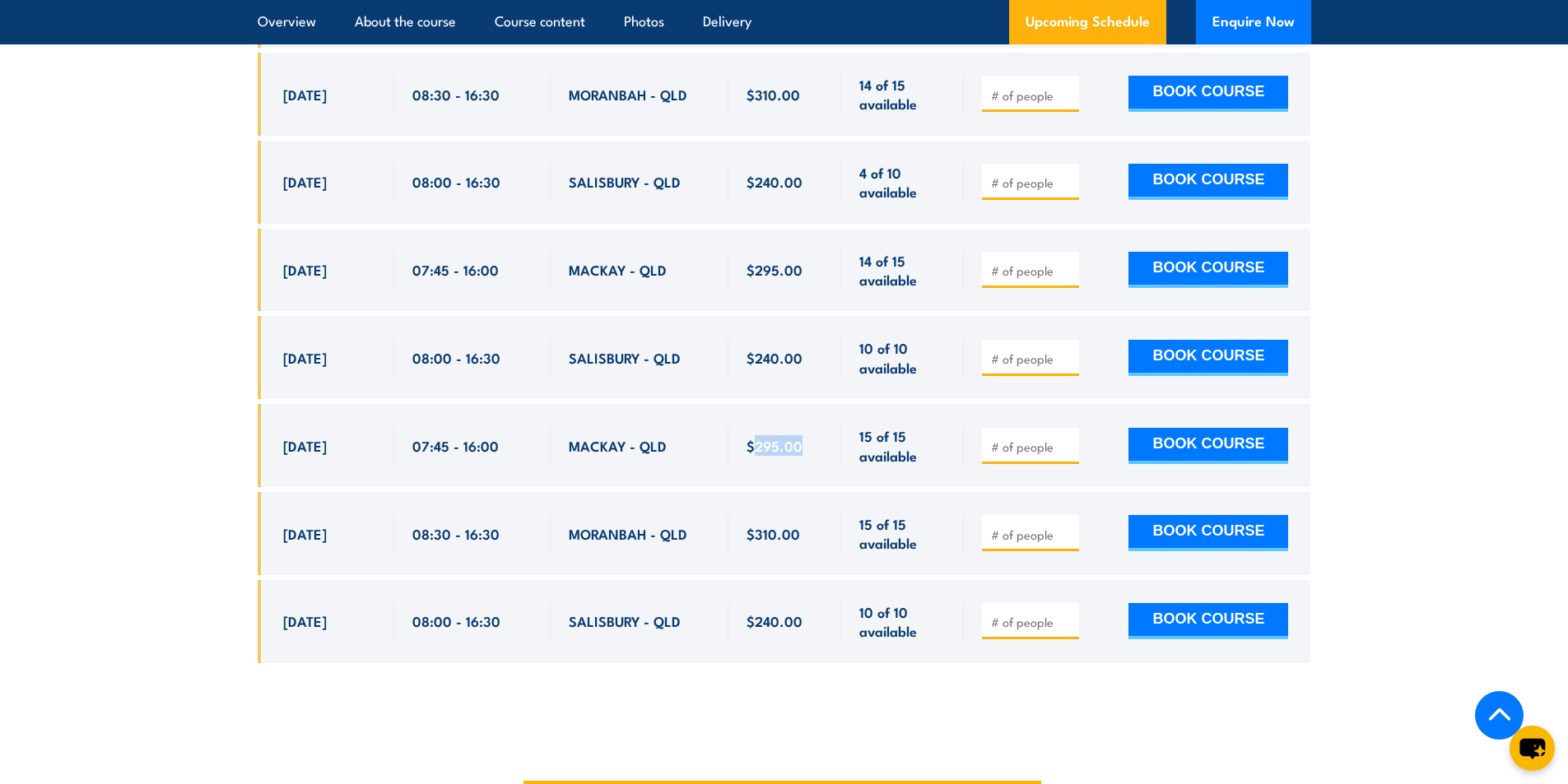
drag, startPoint x: 752, startPoint y: 469, endPoint x: 759, endPoint y: 462, distance: 9.9
click at [754, 465] on div "$295.00" at bounding box center [785, 445] width 77 height 39
click at [759, 455] on span "$295.00" at bounding box center [775, 445] width 56 height 19
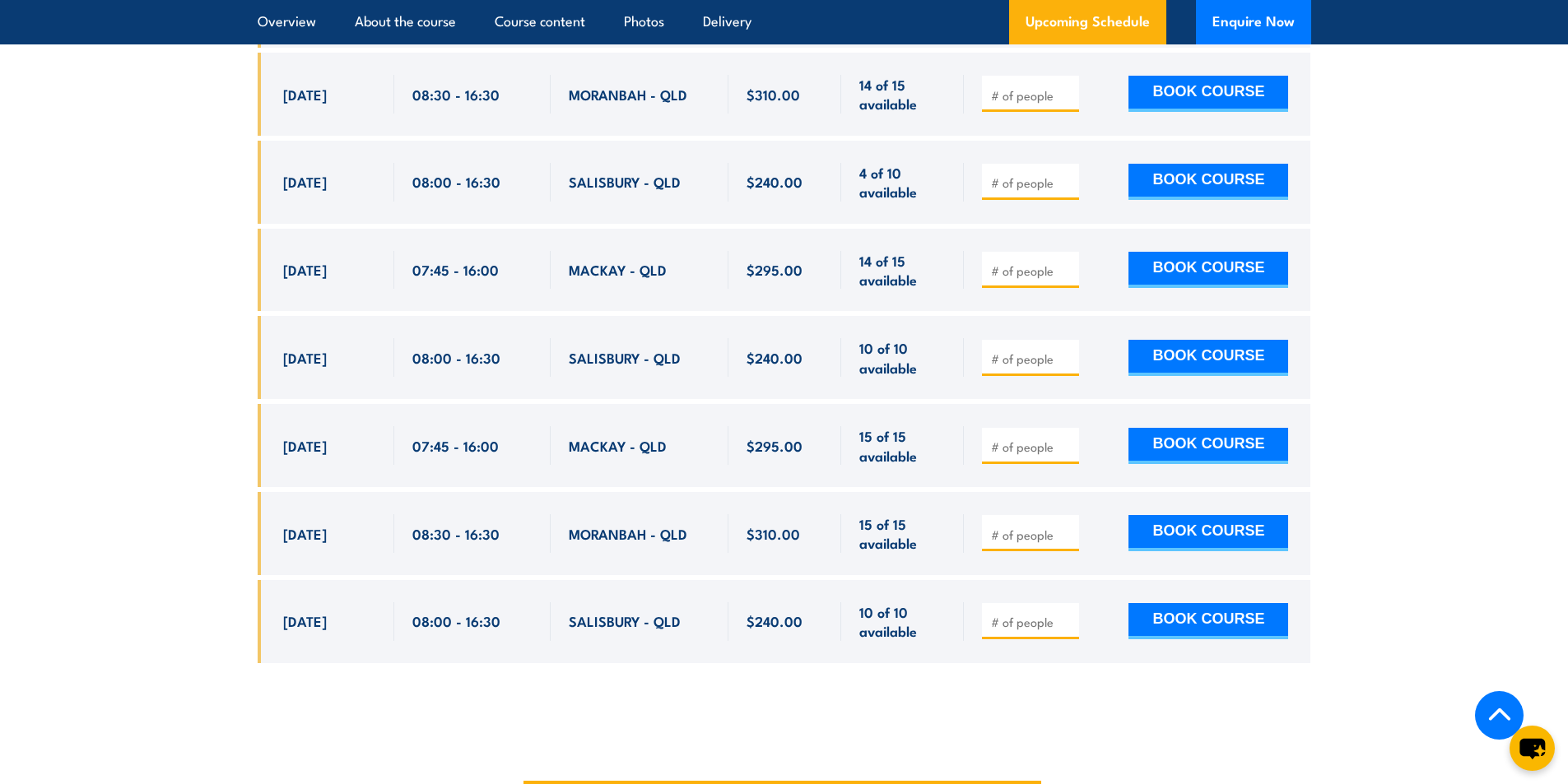
click at [775, 542] on span "$310.00" at bounding box center [773, 533] width 54 height 19
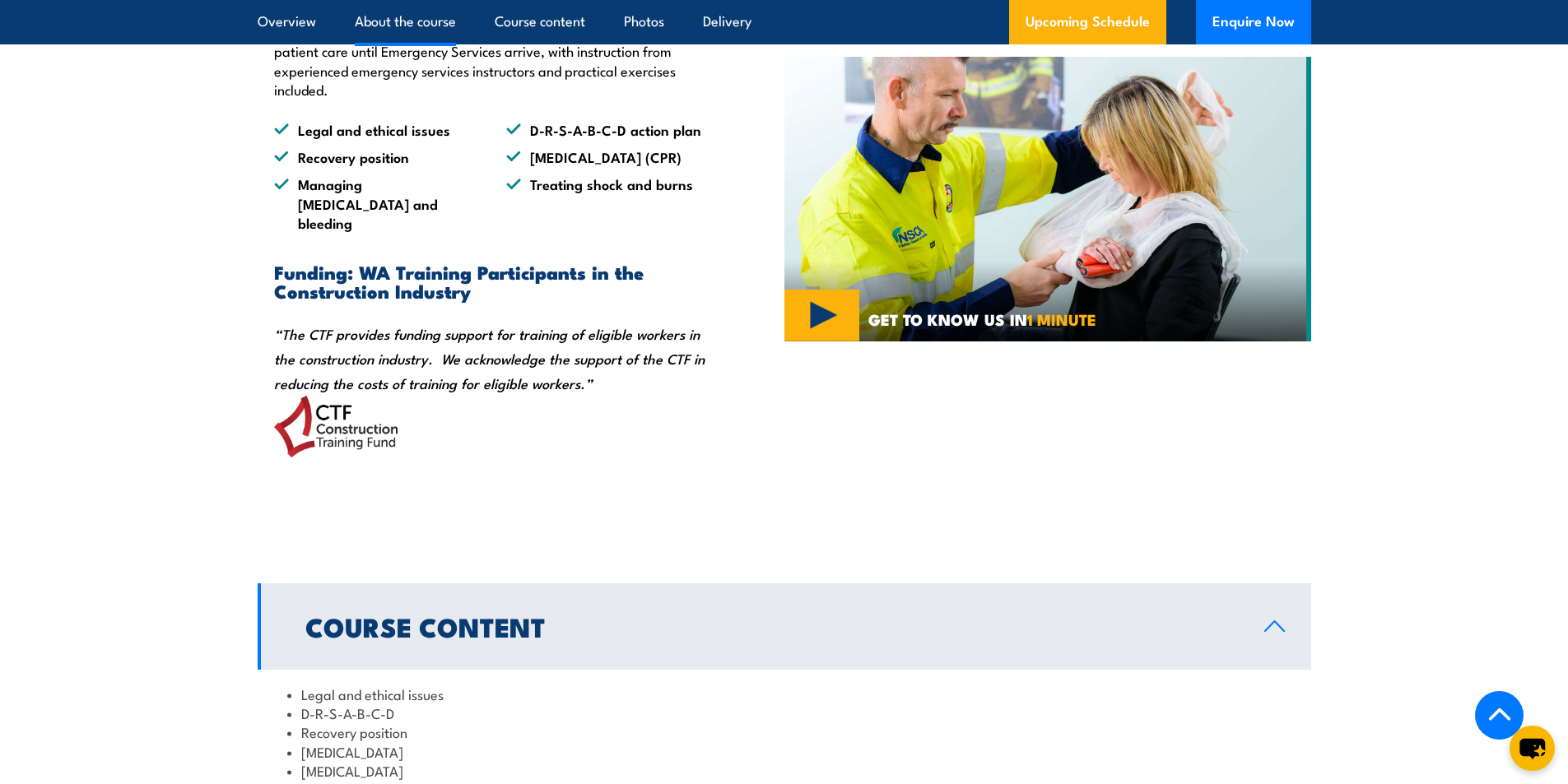
scroll to position [1265, 0]
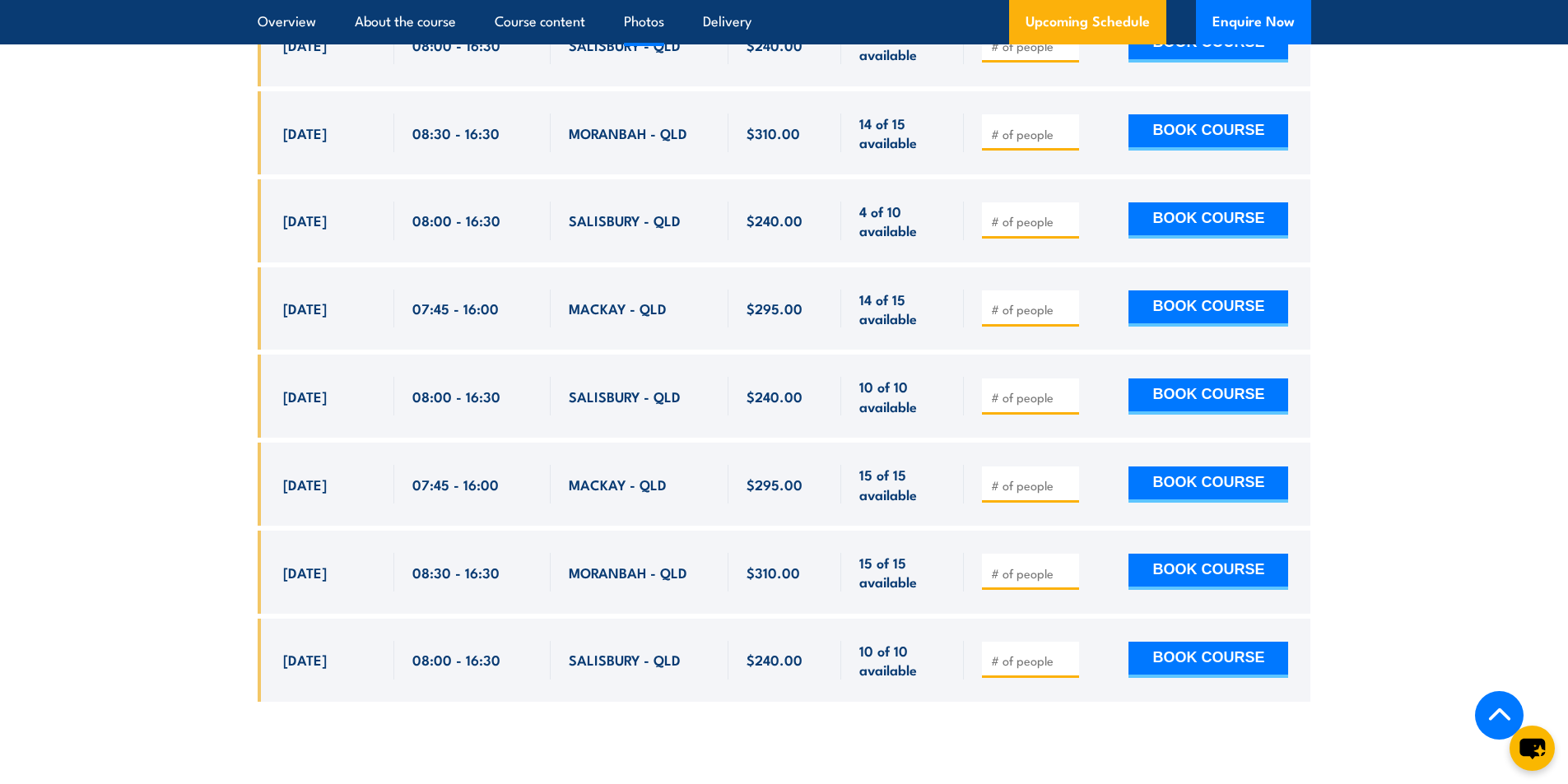
scroll to position [5430, 0]
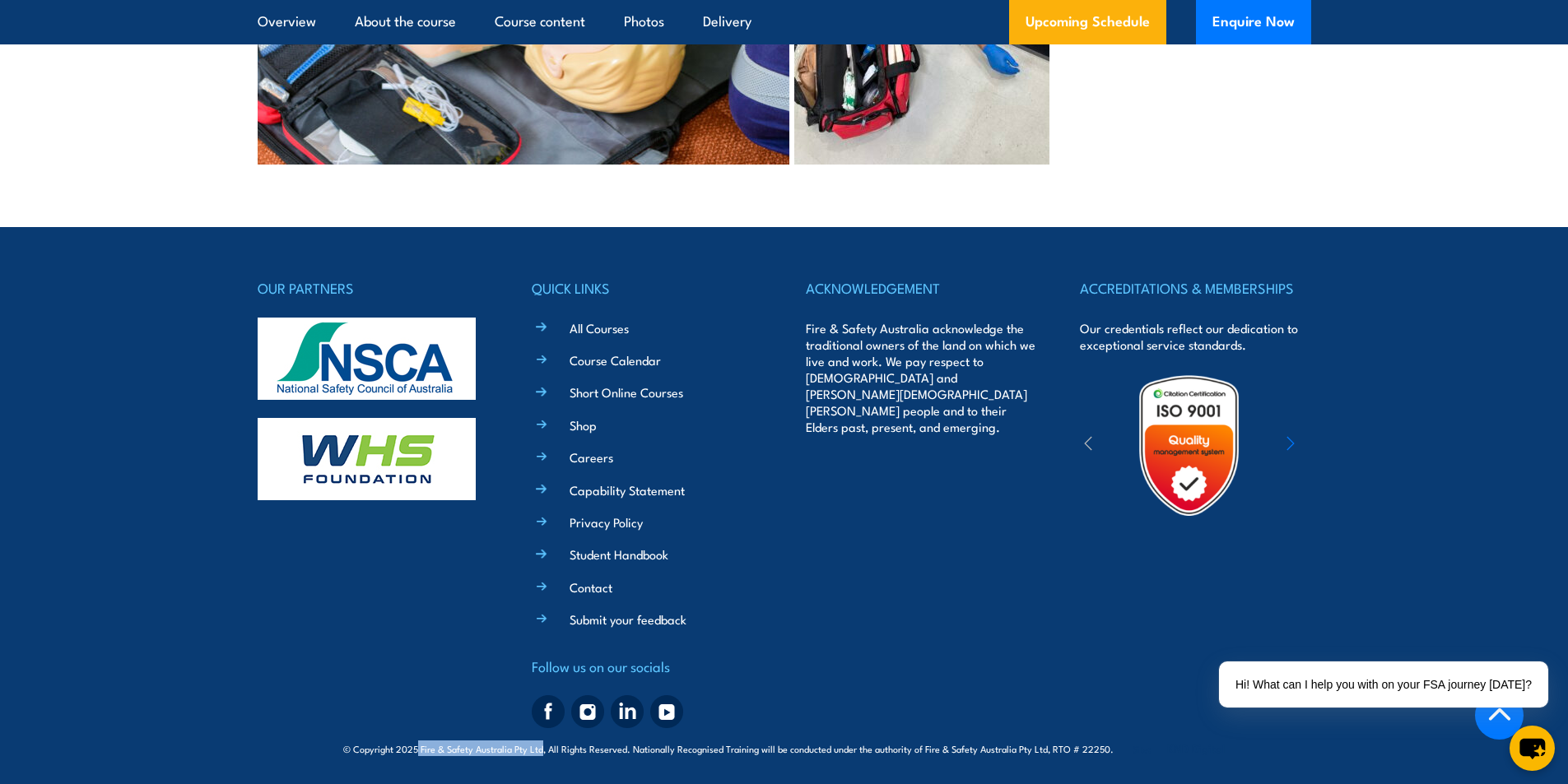
drag, startPoint x: 423, startPoint y: 751, endPoint x: 546, endPoint y: 746, distance: 123.1
click at [546, 746] on span "© Copyright 2025 Fire & Safety Australia Pty Ltd, All Rights Reserved. National…" at bounding box center [784, 748] width 881 height 15
click at [1097, 749] on span "© Copyright 2025 Fire & Safety Australia Pty Ltd, All Rights Reserved. National…" at bounding box center [784, 748] width 881 height 15
copy span "22250"
